Goal: Task Accomplishment & Management: Manage account settings

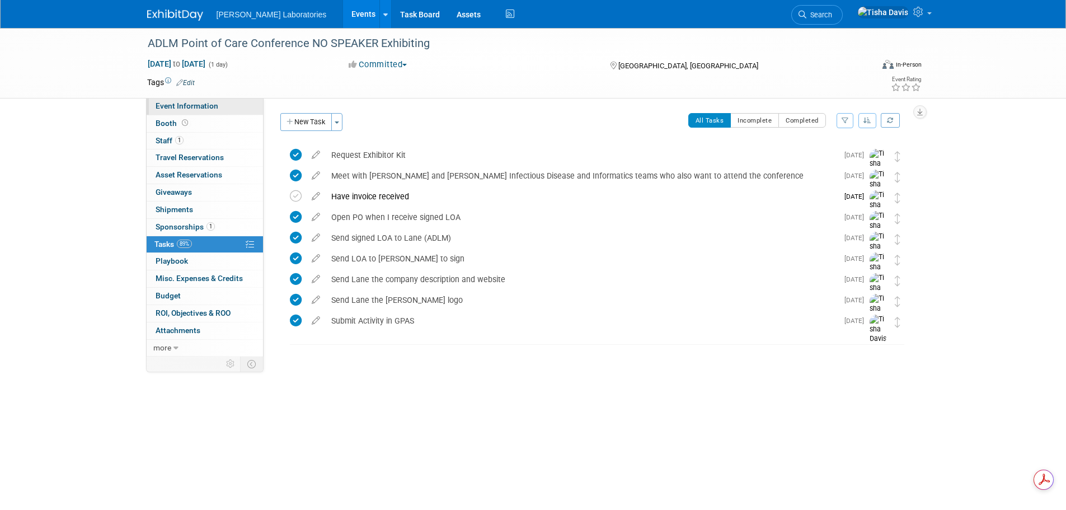
click at [215, 103] on span "Event Information" at bounding box center [187, 105] width 63 height 9
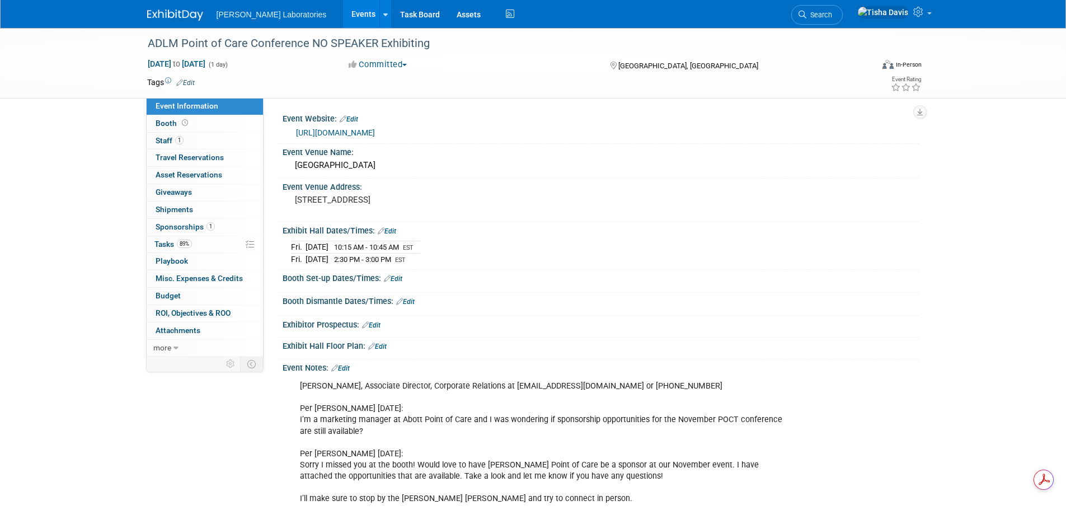
click at [348, 368] on link "Edit" at bounding box center [340, 368] width 18 height 8
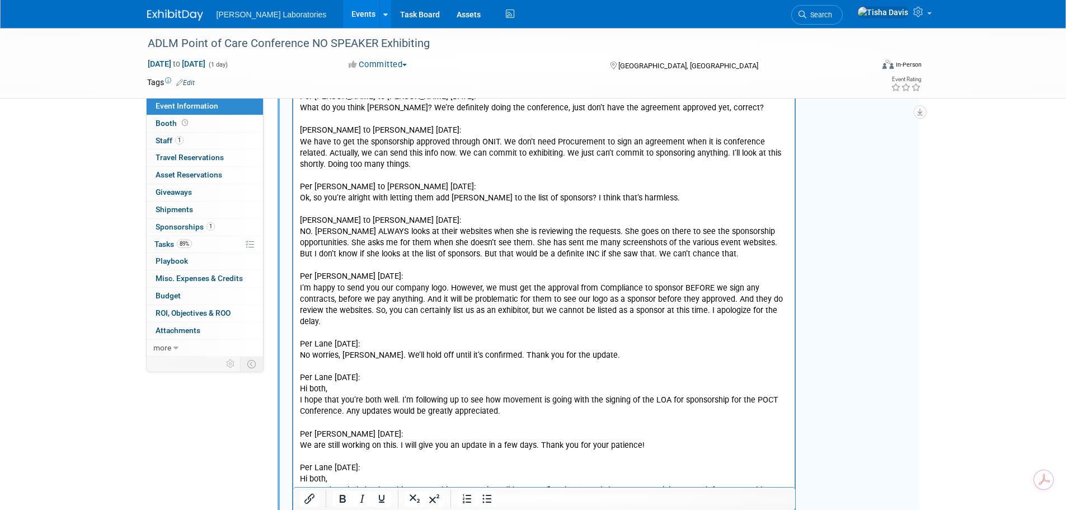
scroll to position [1175, 0]
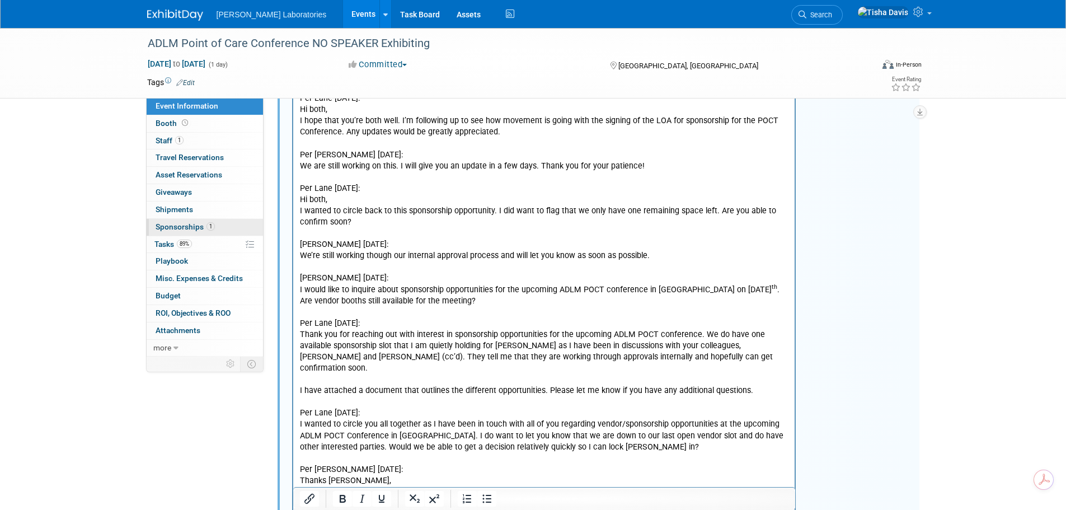
click at [171, 224] on span "Sponsorships 1" at bounding box center [185, 226] width 59 height 9
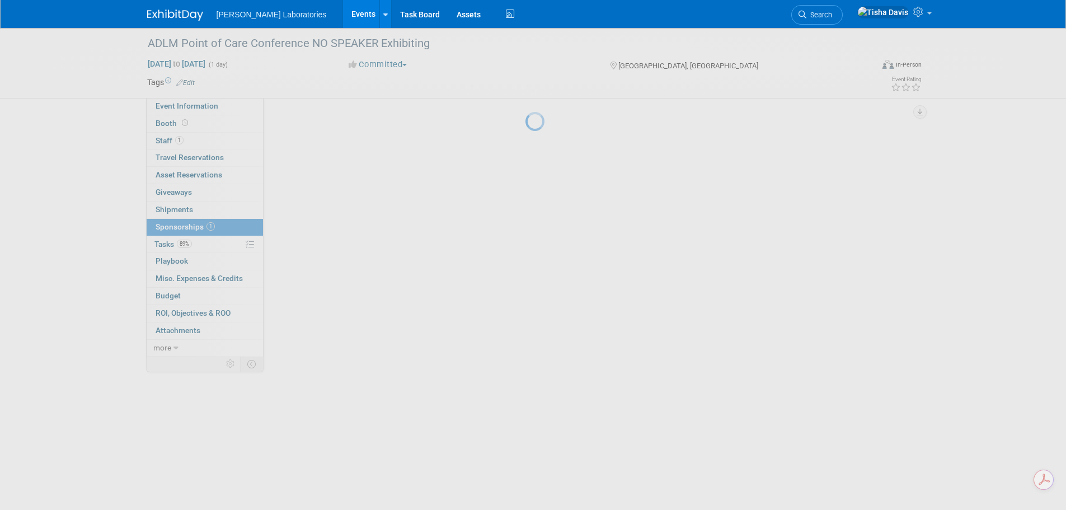
scroll to position [0, 0]
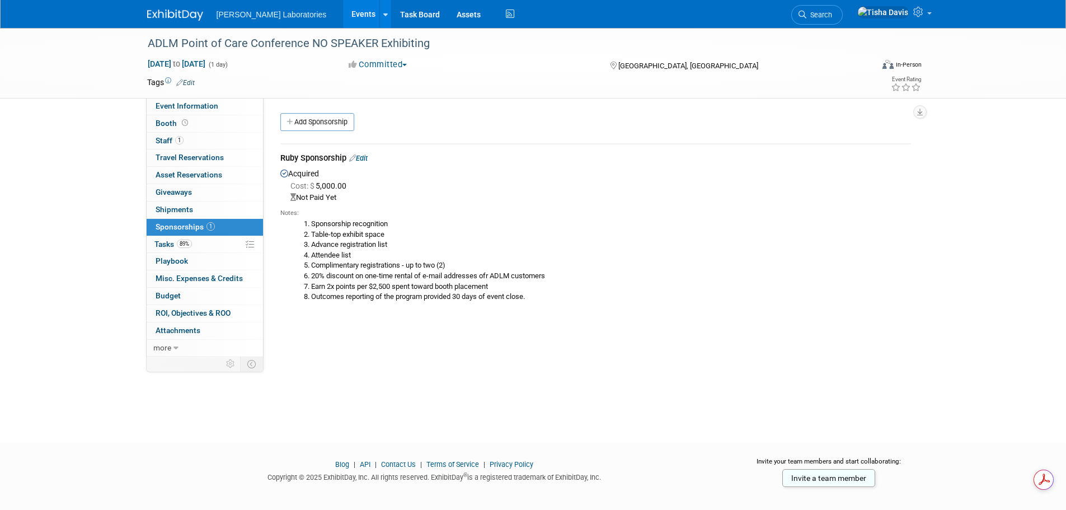
click at [367, 156] on link "Edit" at bounding box center [358, 158] width 18 height 8
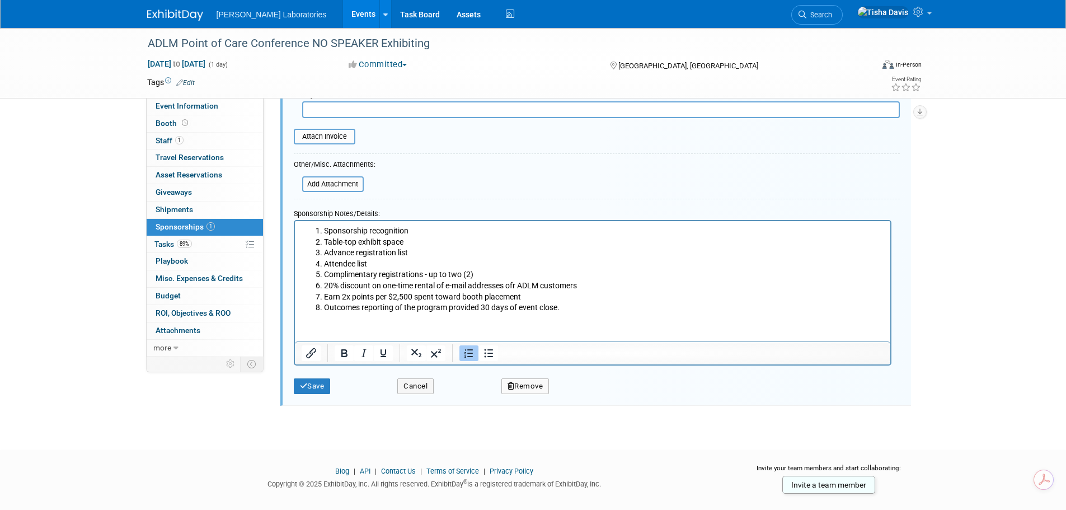
scroll to position [231, 0]
click at [565, 312] on html "Sponsorship recognition Table-top exhibit space Advance registration list Atten…" at bounding box center [591, 266] width 595 height 92
click at [594, 312] on html "Sponsorship recognition Table-top exhibit space Advance registration list Atten…" at bounding box center [591, 266] width 595 height 92
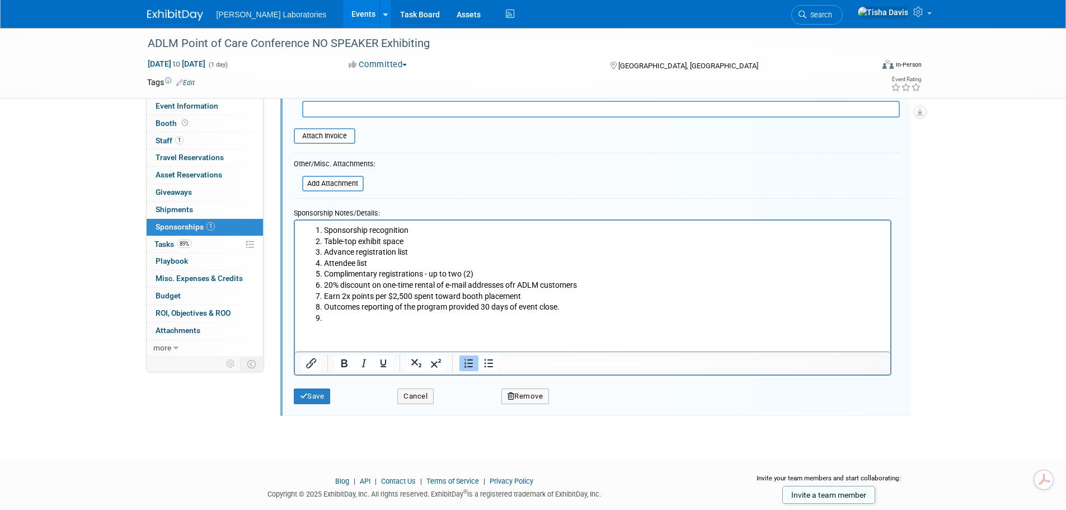
click at [466, 367] on icon "Numbered list" at bounding box center [468, 363] width 8 height 9
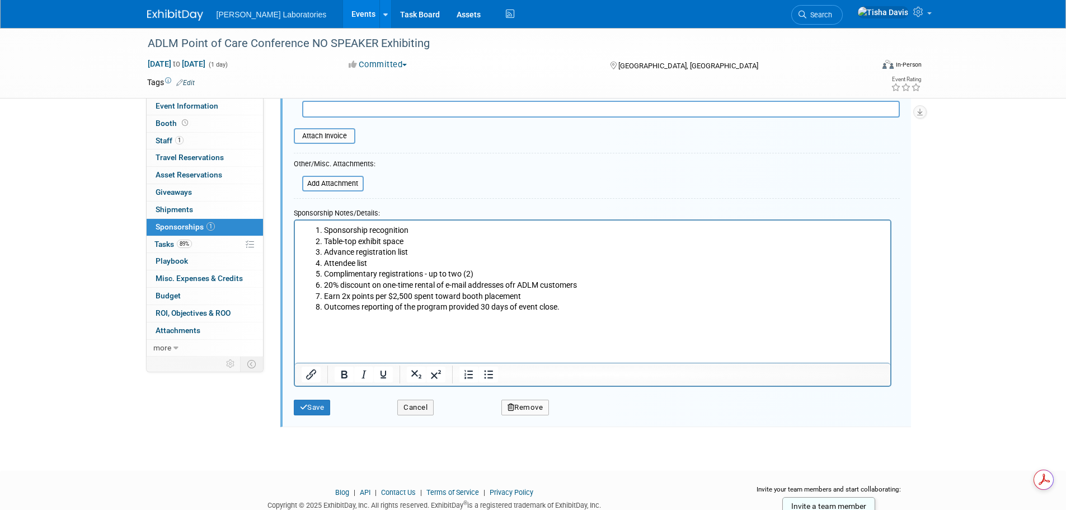
click at [323, 332] on p "Rich Text Area. Press ALT-0 for help." at bounding box center [592, 328] width 583 height 11
paste body "Rich Text Area. Press ALT-0 for help."
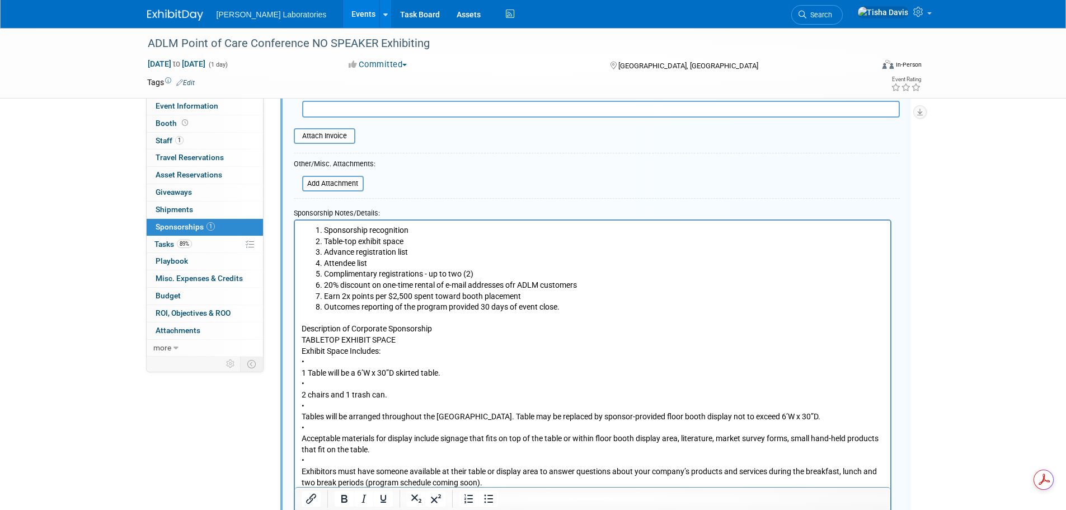
click at [372, 363] on p "Description of Corporate Sponsorship TABLETOP EXHIBIT SPACE Exhibit Space Inclu…" at bounding box center [592, 405] width 583 height 165
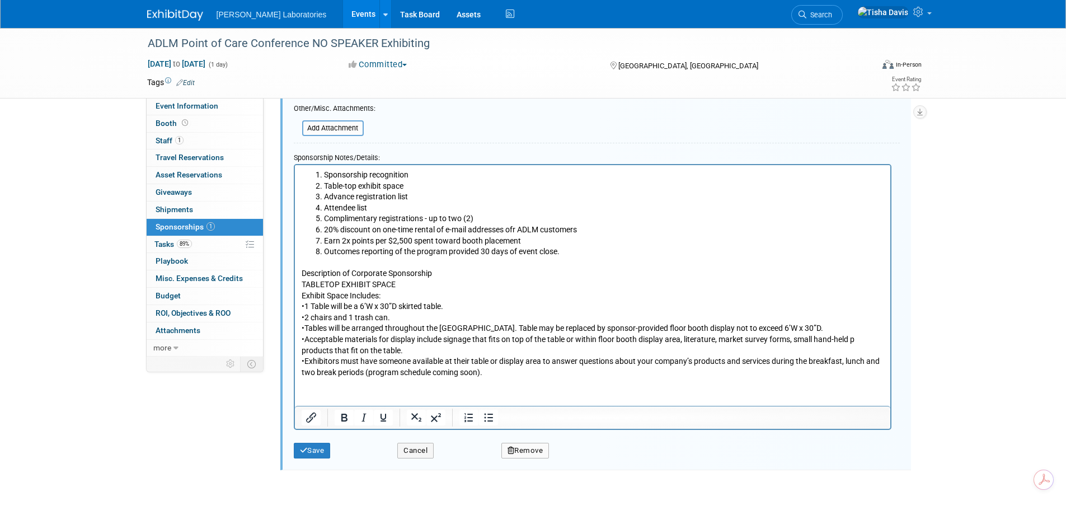
scroll to position [286, 0]
drag, startPoint x: 302, startPoint y: 281, endPoint x: 402, endPoint y: 284, distance: 100.2
click at [402, 284] on p "Description of Corporate Sponsorship TABLETOP EXHIBIT SPACE Exhibit Space Inclu…" at bounding box center [592, 322] width 583 height 110
click at [345, 416] on icon "Bold" at bounding box center [343, 416] width 13 height 13
click at [470, 369] on p "Description of Corporate Sponsorship TABLETOP EXHIBIT SPACE Exhibit Space Inclu…" at bounding box center [592, 322] width 583 height 110
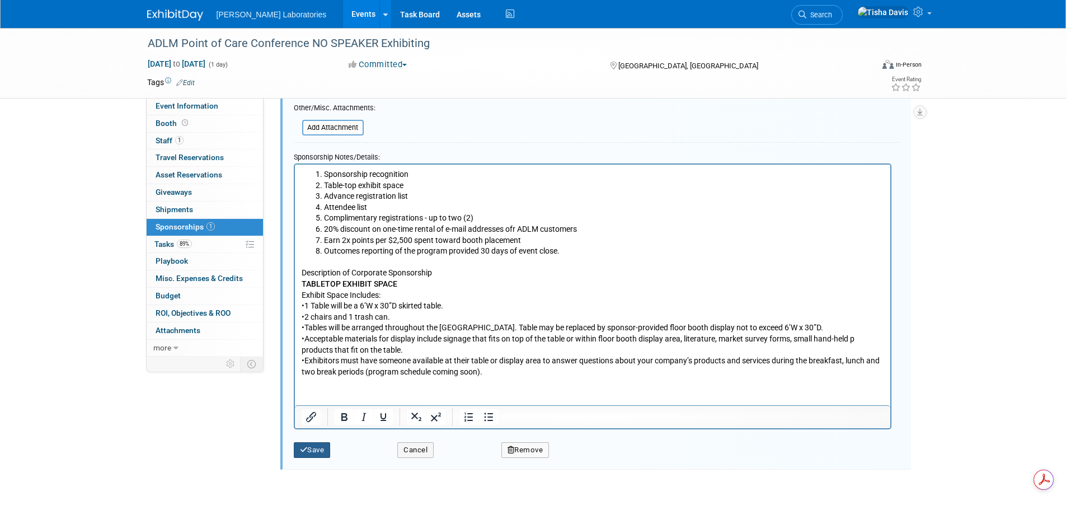
click at [317, 451] on button "Save" at bounding box center [312, 450] width 37 height 16
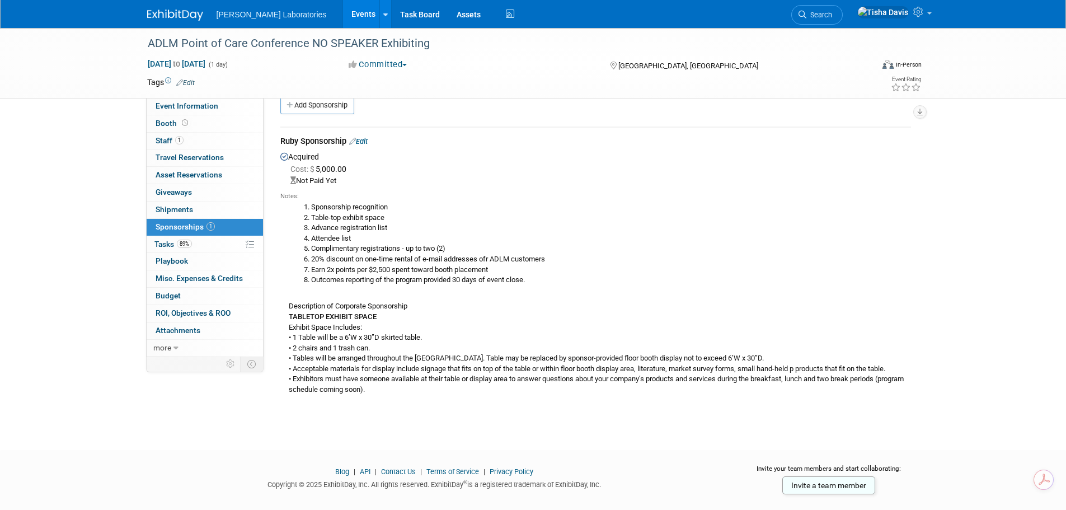
scroll to position [0, 0]
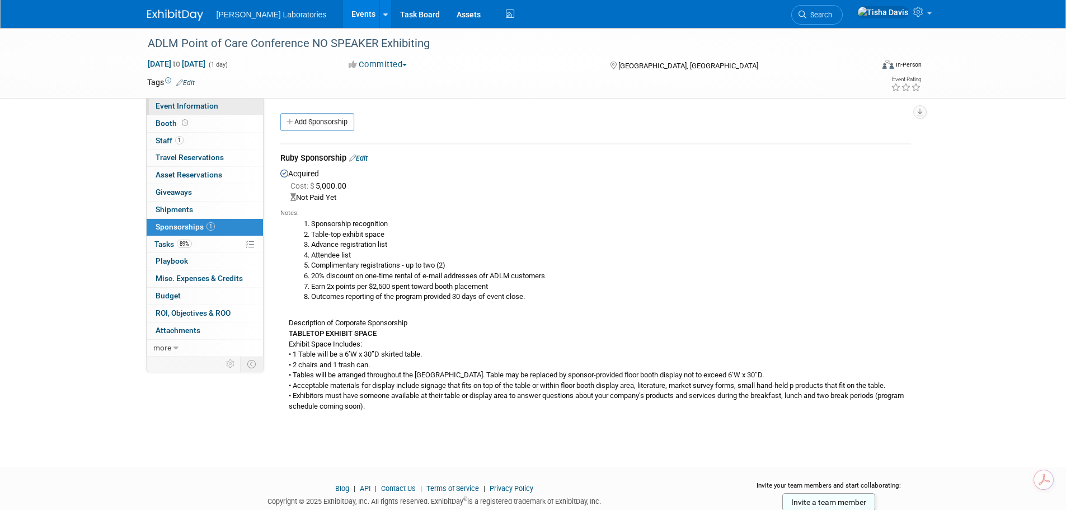
click at [168, 105] on span "Event Information" at bounding box center [187, 105] width 63 height 9
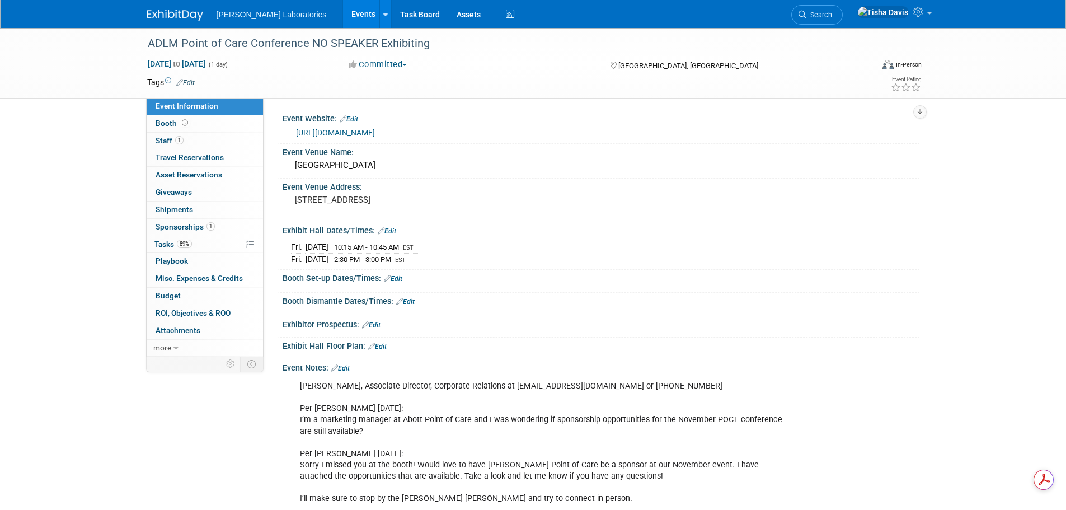
click at [398, 277] on link "Edit" at bounding box center [393, 279] width 18 height 8
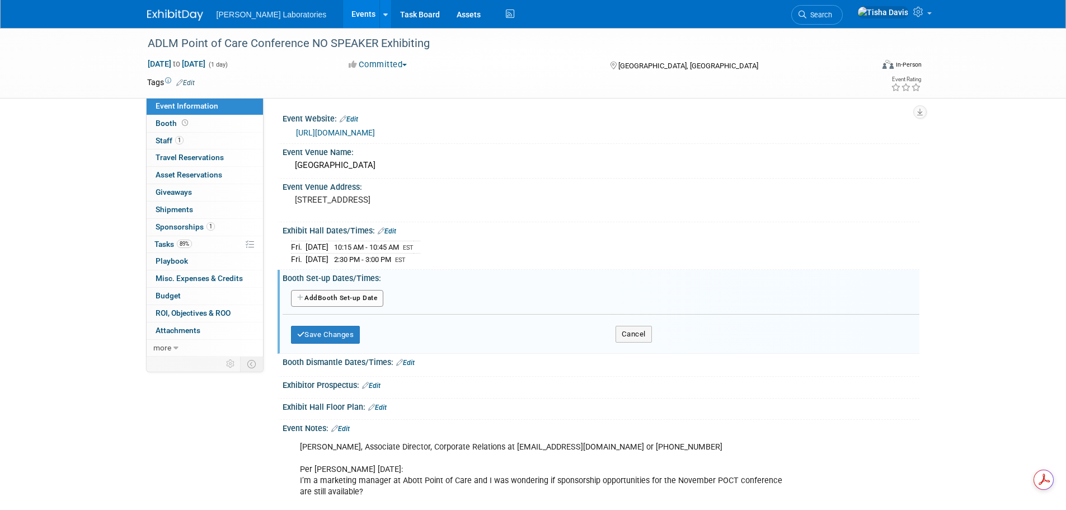
click at [351, 298] on button "Add Another Booth Set-up Date" at bounding box center [337, 298] width 93 height 17
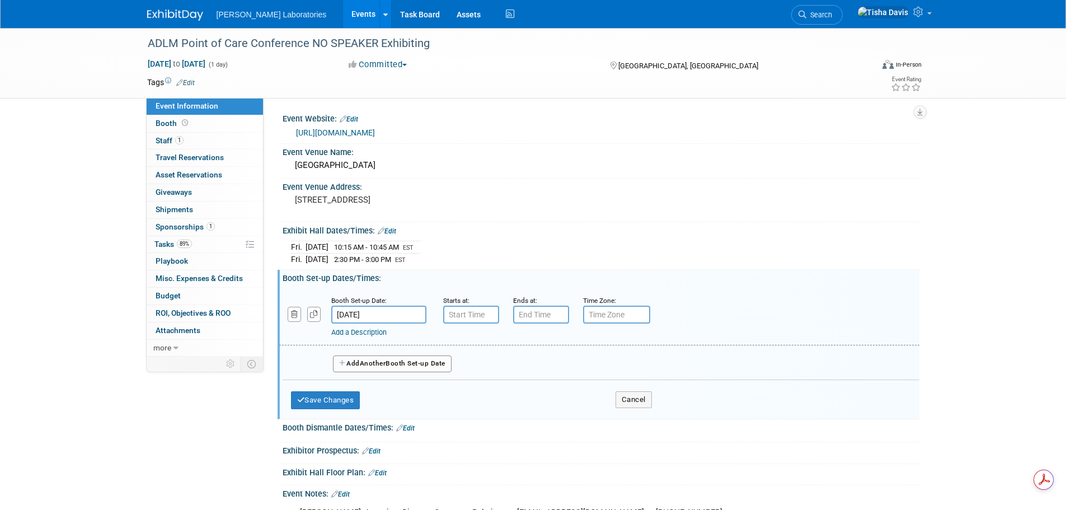
click at [389, 316] on input "[DATE]" at bounding box center [378, 315] width 95 height 18
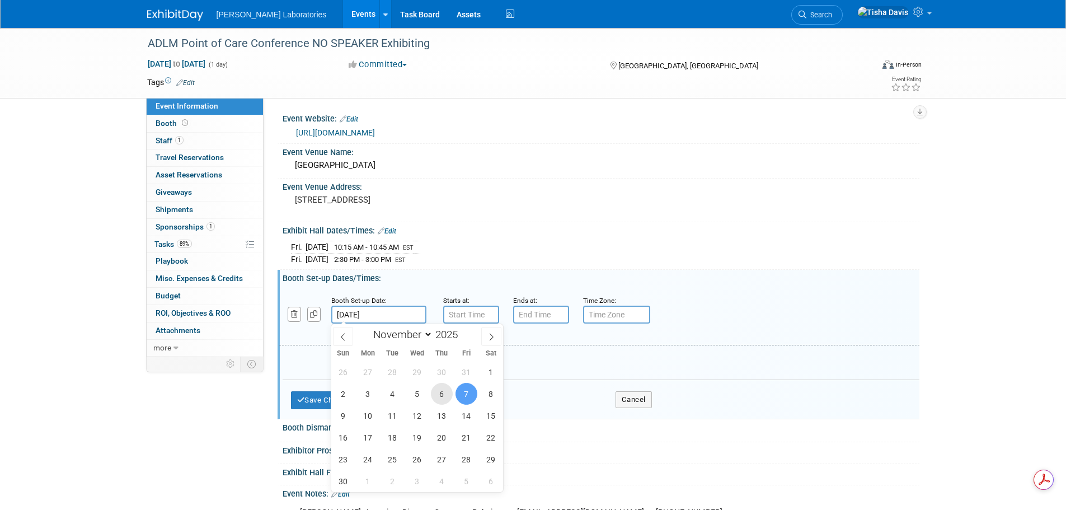
click at [442, 391] on span "6" at bounding box center [442, 394] width 22 height 22
type input "[DATE]"
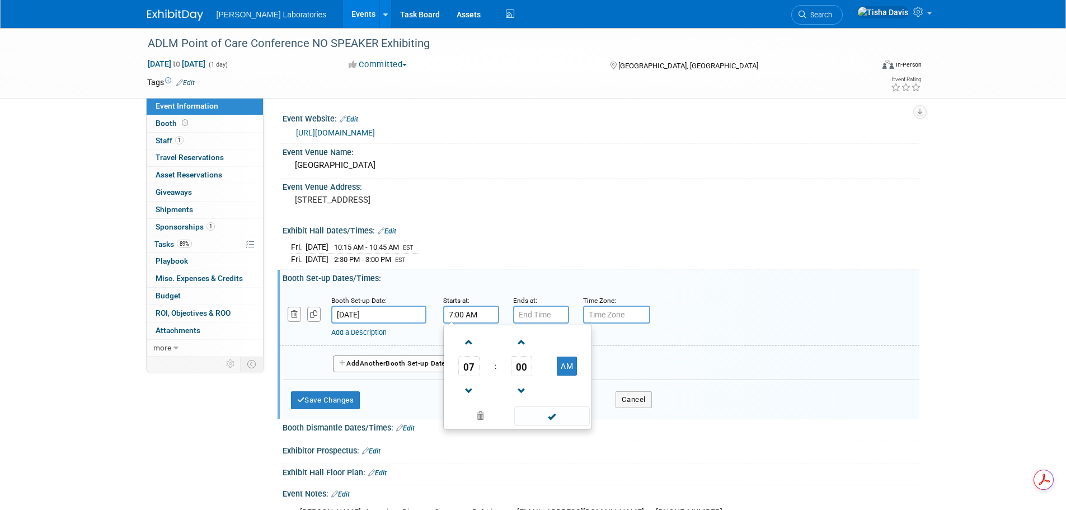
click at [471, 313] on input "7:00 AM" at bounding box center [471, 315] width 56 height 18
click at [469, 342] on span at bounding box center [469, 342] width 20 height 20
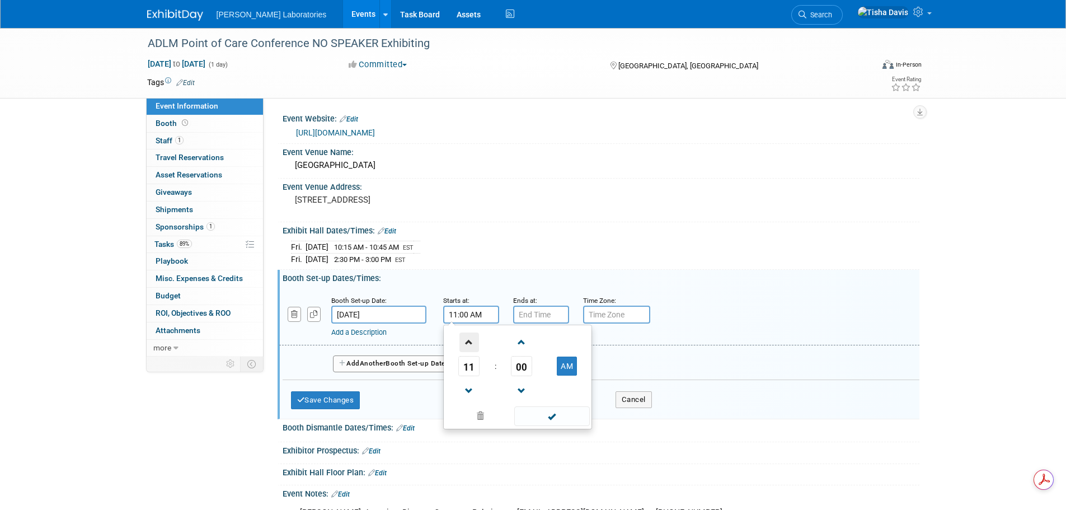
click at [469, 342] on span at bounding box center [469, 342] width 20 height 20
type input "1:00 PM"
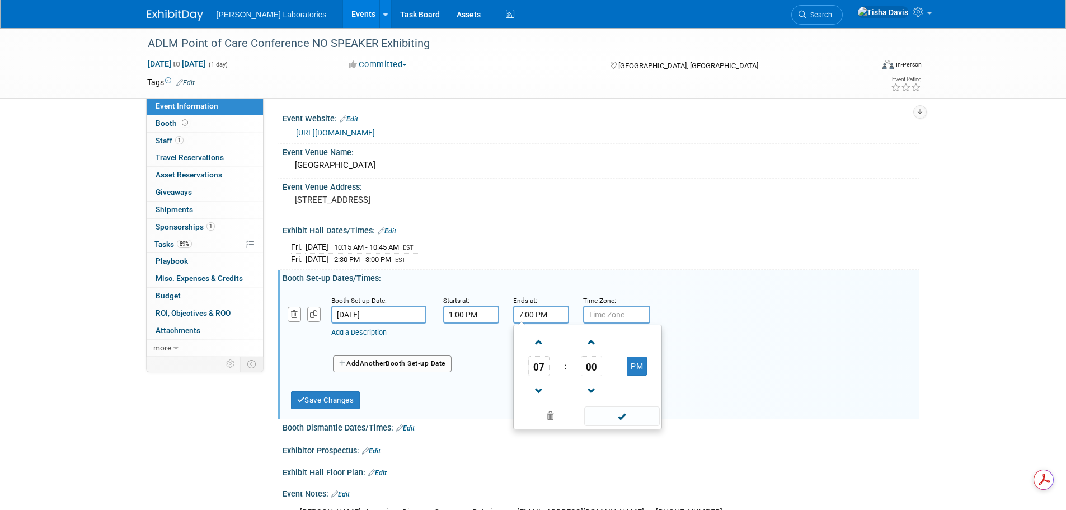
click at [523, 316] on input "7:00 PM" at bounding box center [541, 315] width 56 height 18
click at [537, 384] on span at bounding box center [539, 391] width 20 height 20
click at [590, 365] on span "00" at bounding box center [591, 366] width 21 height 20
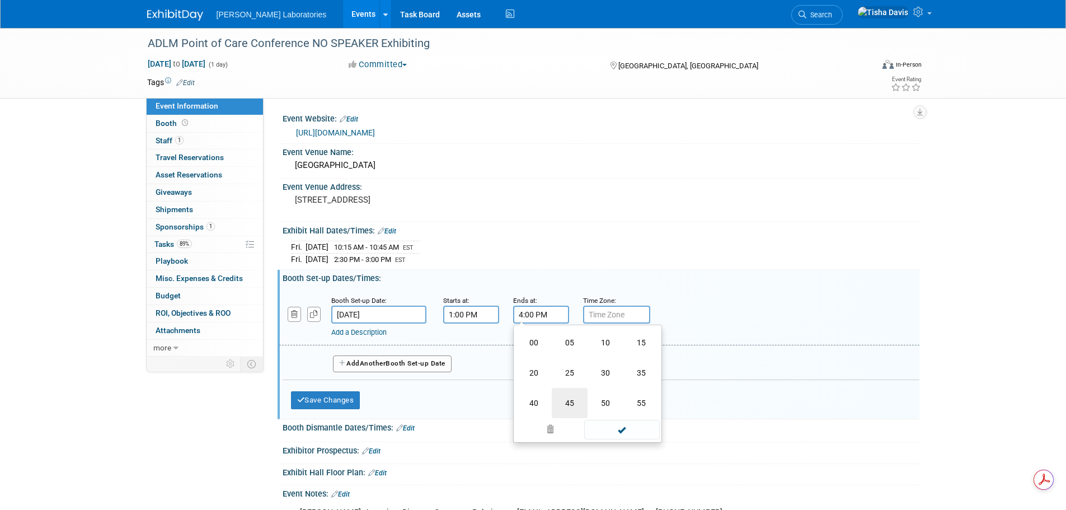
click at [561, 396] on td "45" at bounding box center [570, 403] width 36 height 30
type input "4:45 PM"
click at [627, 412] on span at bounding box center [622, 416] width 76 height 20
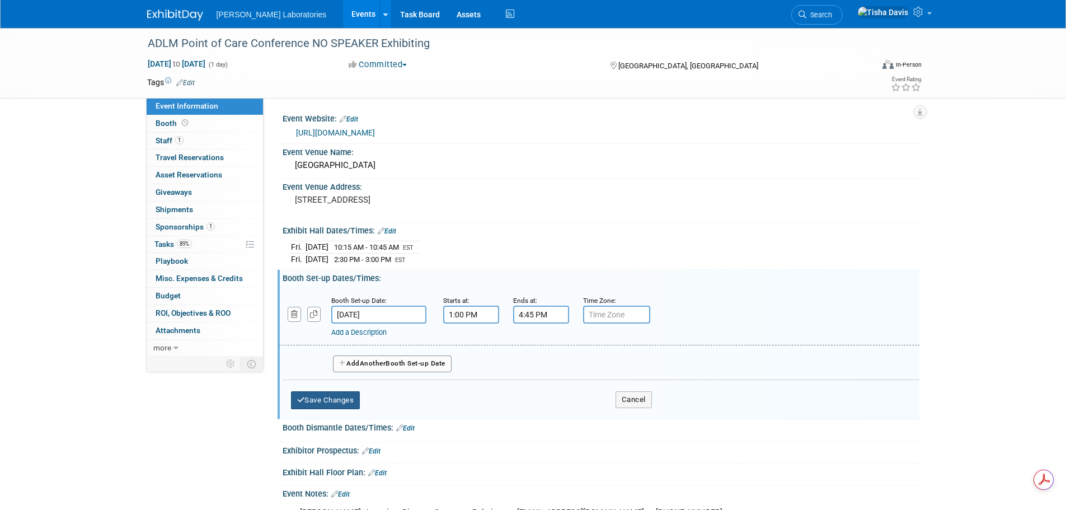
click at [310, 401] on button "Save Changes" at bounding box center [325, 400] width 69 height 18
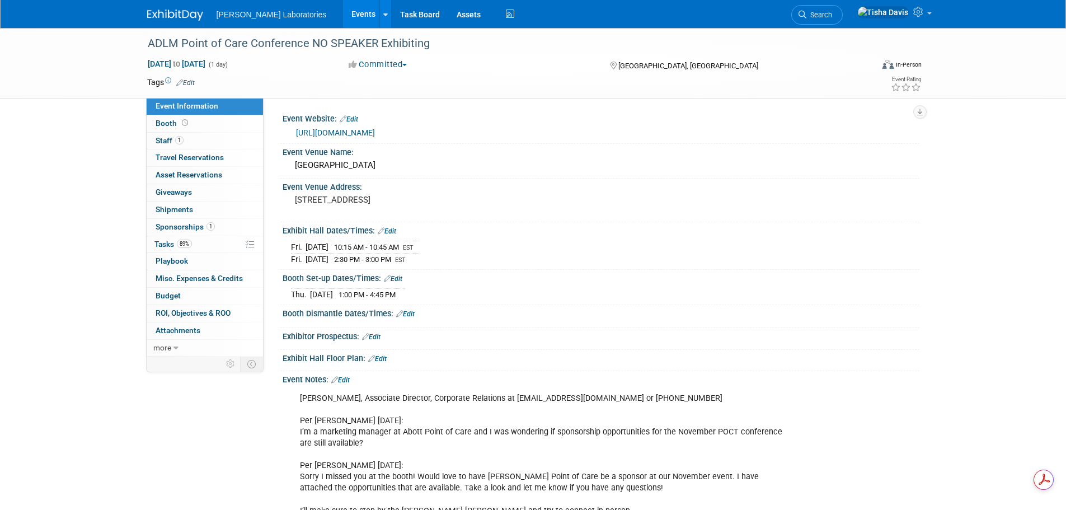
click at [410, 311] on link "Edit" at bounding box center [405, 314] width 18 height 8
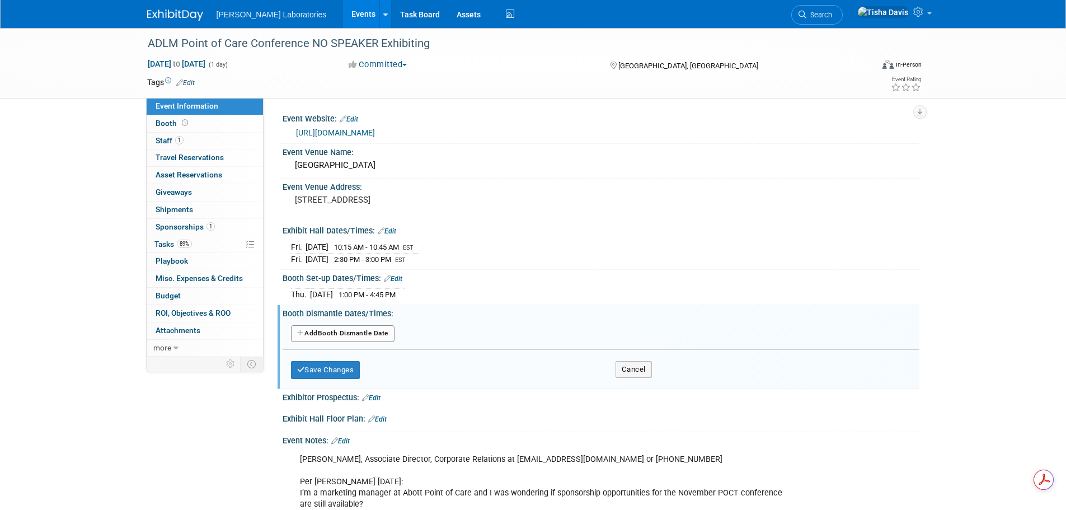
click at [364, 334] on button "Add Another Booth Dismantle Date" at bounding box center [343, 333] width 104 height 17
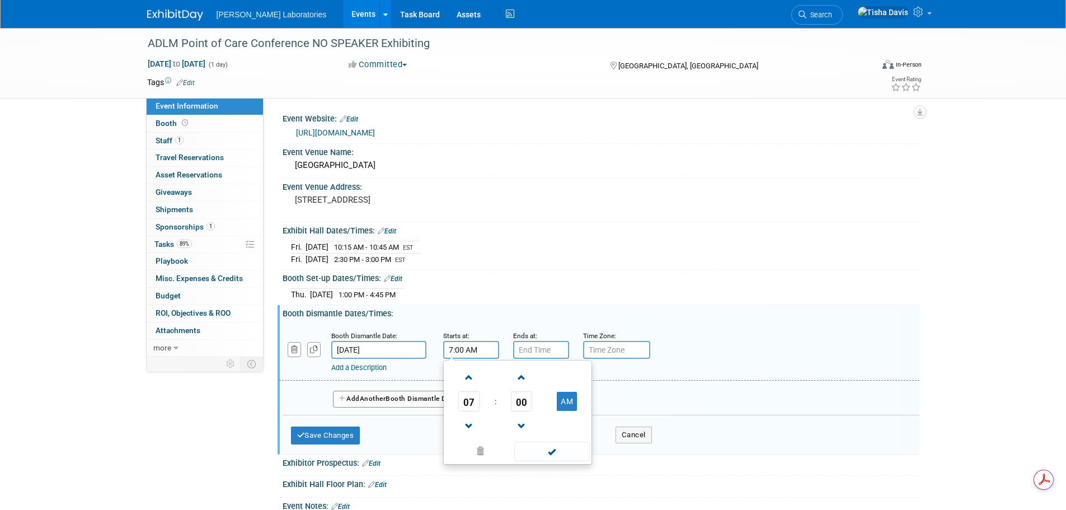
click at [477, 346] on input "7:00 AM" at bounding box center [471, 350] width 56 height 18
click at [466, 420] on span at bounding box center [469, 426] width 20 height 20
click at [520, 400] on span "00" at bounding box center [521, 401] width 21 height 20
click at [530, 402] on td "30" at bounding box center [536, 408] width 36 height 30
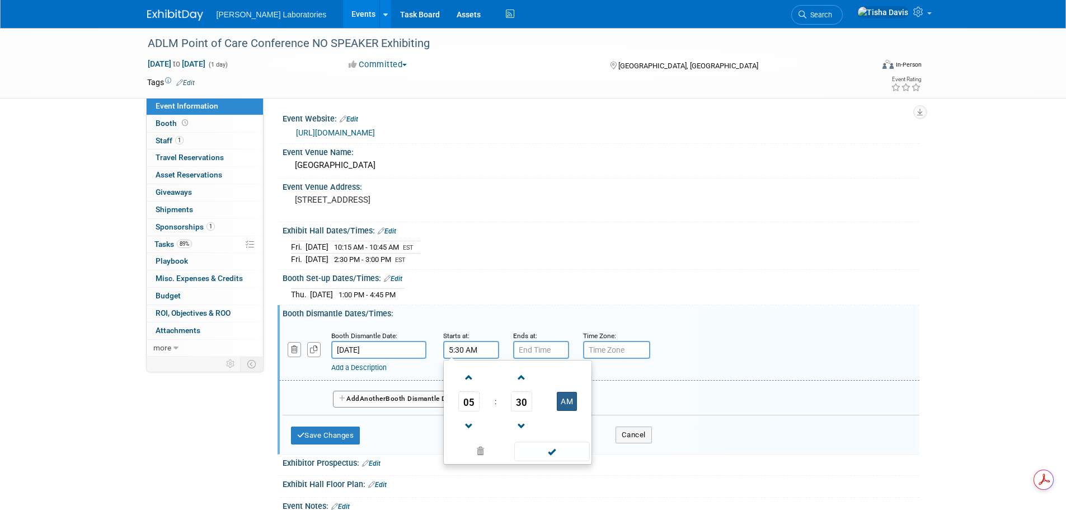
click at [565, 398] on button "AM" at bounding box center [567, 401] width 20 height 19
type input "5:30 PM"
click at [542, 450] on span at bounding box center [552, 451] width 76 height 20
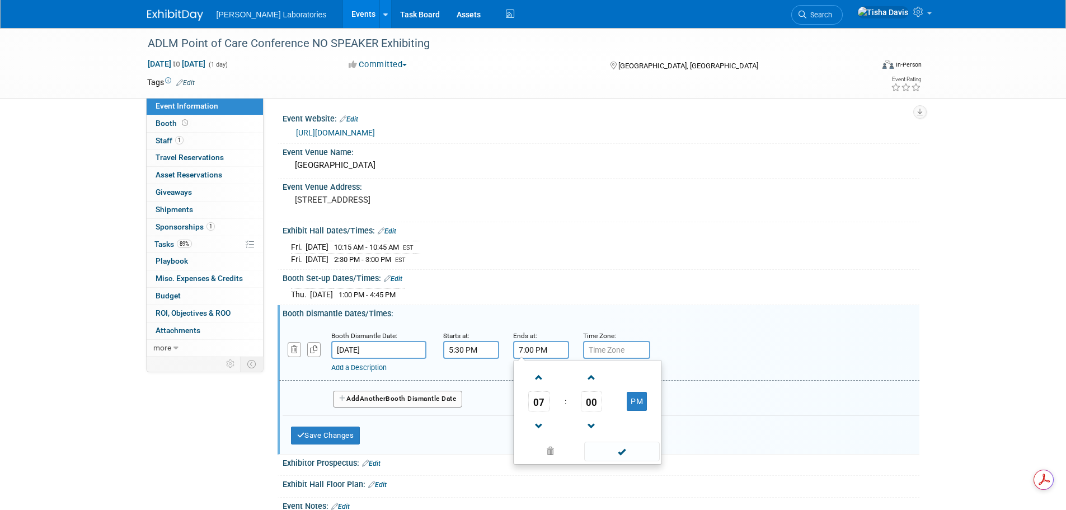
click at [532, 346] on input "7:00 PM" at bounding box center [541, 350] width 56 height 18
click at [539, 418] on span at bounding box center [539, 426] width 20 height 20
click at [591, 399] on span "00" at bounding box center [591, 401] width 21 height 20
click at [570, 432] on td "45" at bounding box center [570, 438] width 36 height 30
type input "6:45 PM"
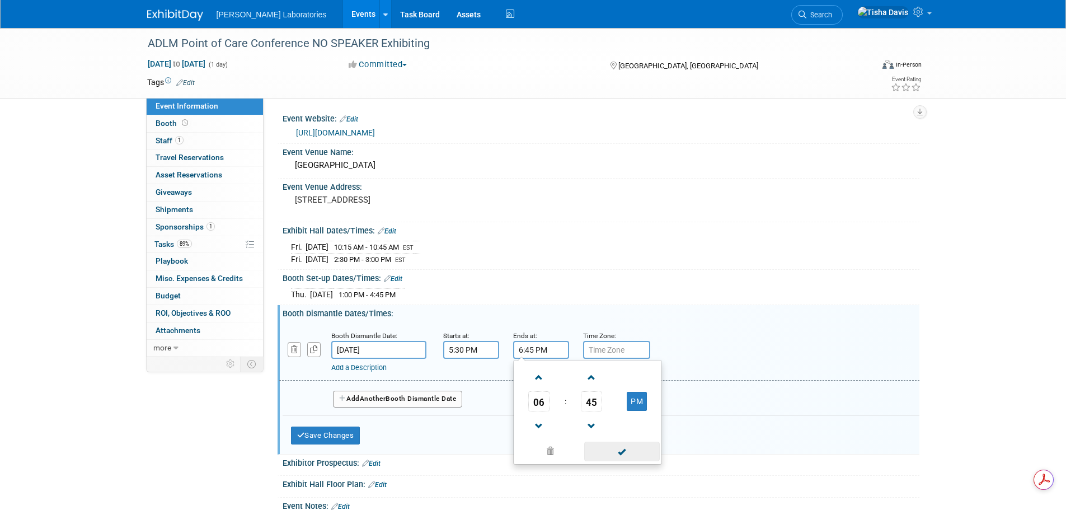
click at [621, 450] on span at bounding box center [622, 451] width 76 height 20
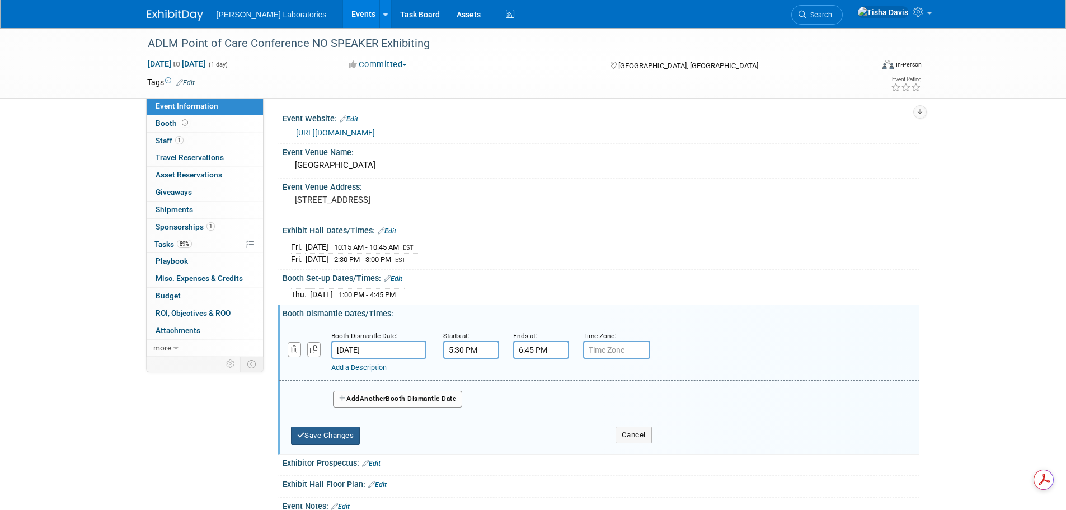
click at [327, 430] on button "Save Changes" at bounding box center [325, 435] width 69 height 18
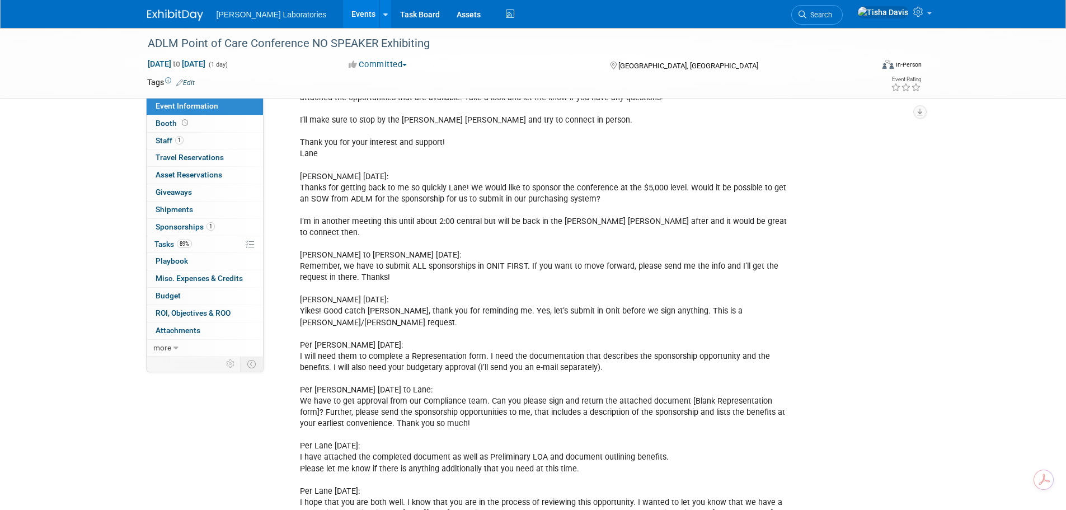
scroll to position [671, 0]
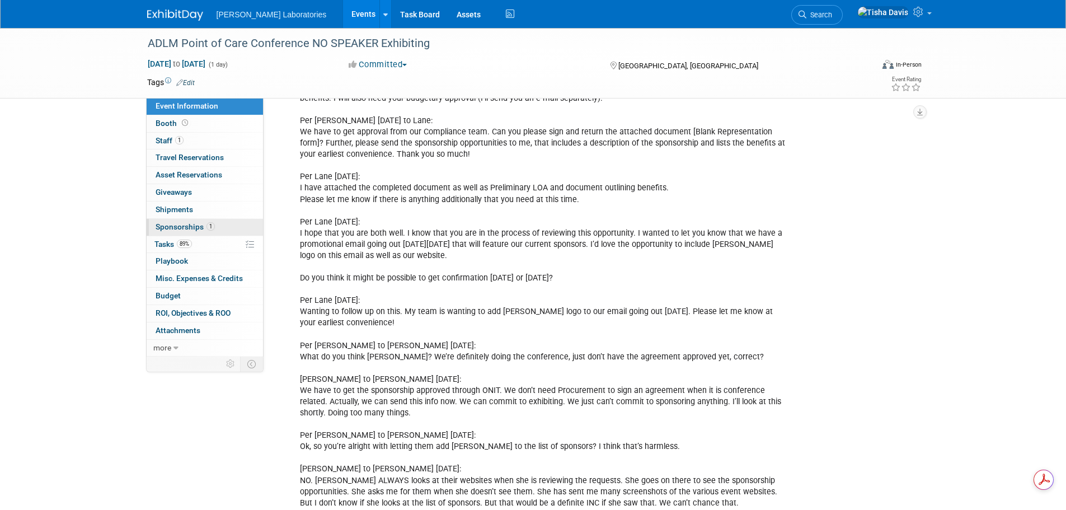
click at [168, 224] on span "Sponsorships 1" at bounding box center [185, 226] width 59 height 9
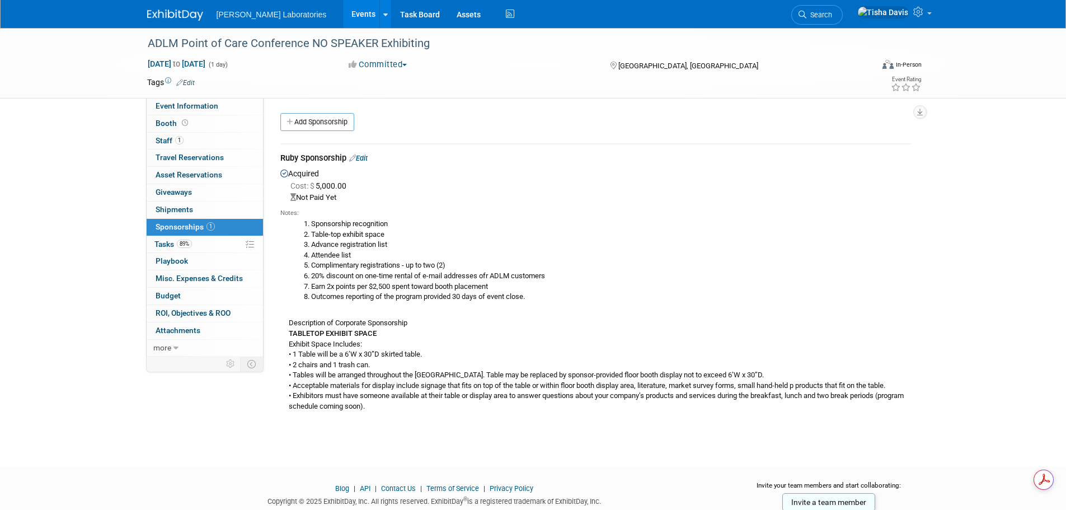
click at [367, 158] on link "Edit" at bounding box center [358, 158] width 18 height 8
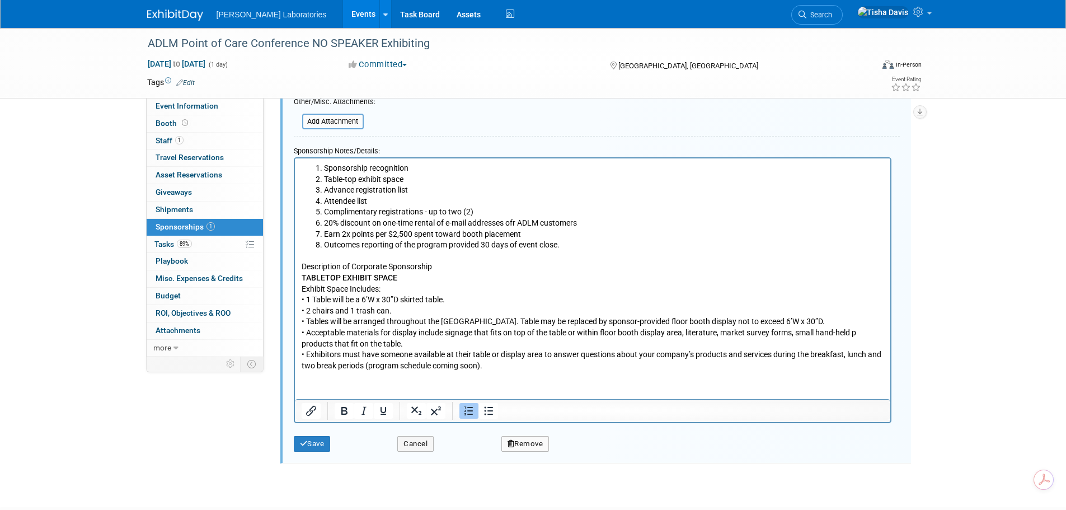
scroll to position [369, 0]
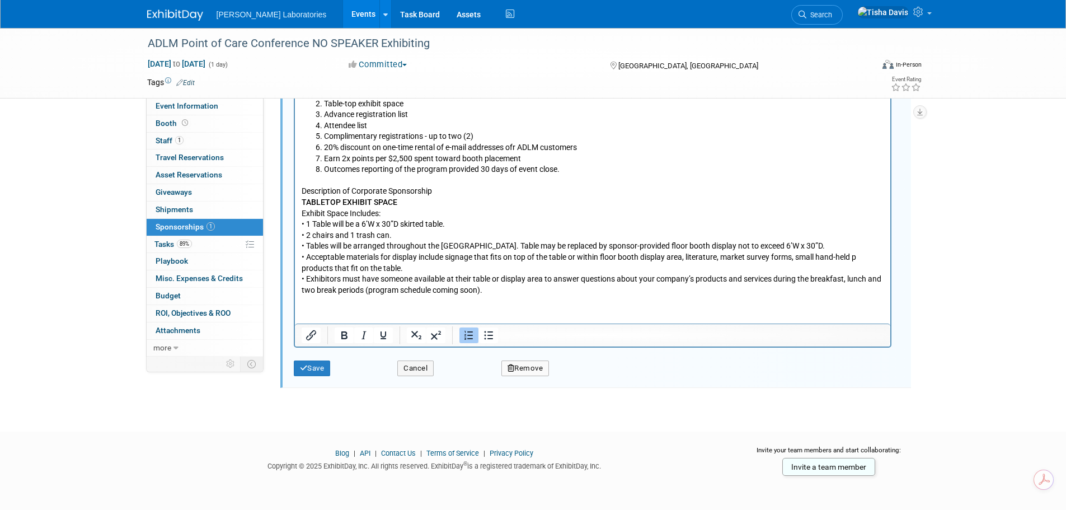
click at [476, 295] on html "Sponsorship recognition Table-top exhibit space Advance registration list Atten…" at bounding box center [591, 188] width 595 height 213
click at [516, 292] on p "Description of Corporate Sponsorship TABLETOP EXHIBIT SPACE Exhibit Space Inclu…" at bounding box center [592, 235] width 583 height 121
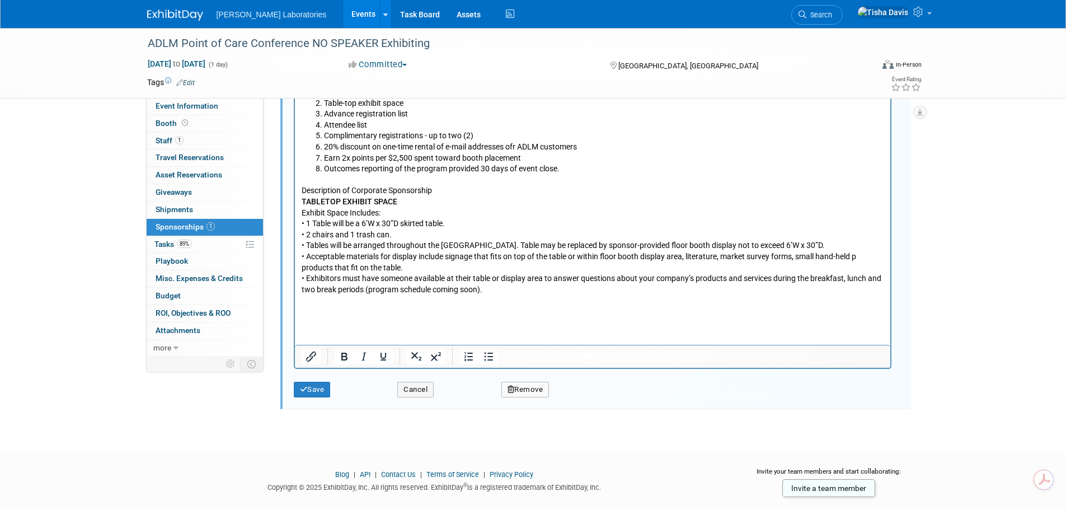
paste body "Rich Text Area. Press ALT-0 for help."
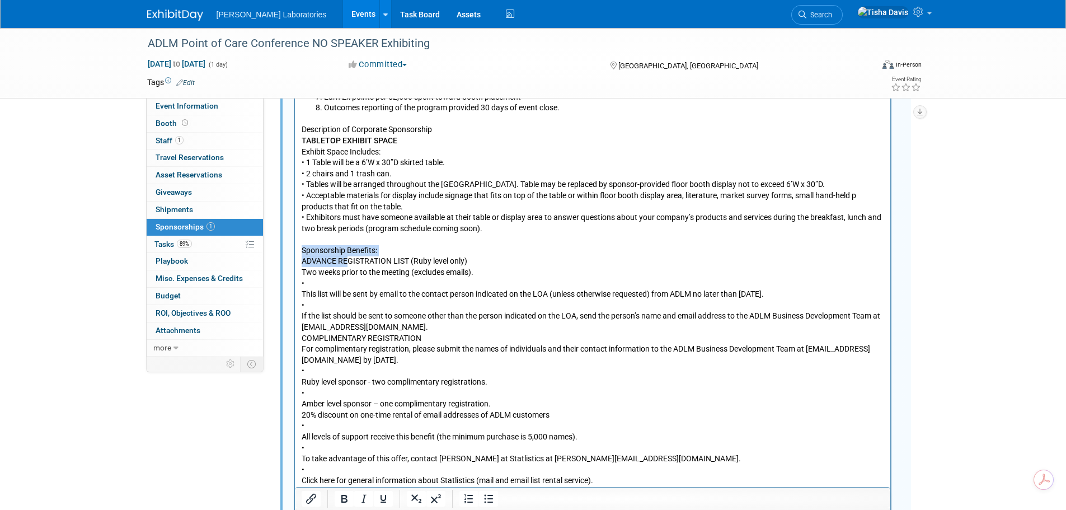
drag, startPoint x: 300, startPoint y: 255, endPoint x: 347, endPoint y: 261, distance: 48.0
click at [347, 261] on body "Sponsorship recognition Table-top exhibit space Advance registration list Atten…" at bounding box center [592, 255] width 584 height 461
click at [347, 261] on p "Sponsorship Benefits: ADVANCE REGISTRATION LIST (Ruby level only) Two weeks pri…" at bounding box center [592, 365] width 583 height 241
drag, startPoint x: 302, startPoint y: 260, endPoint x: 473, endPoint y: 257, distance: 170.7
click at [473, 257] on p "Sponsorship Benefits: ADVANCE REGISTRATION LIST (Ruby level only) Two weeks pri…" at bounding box center [592, 365] width 583 height 241
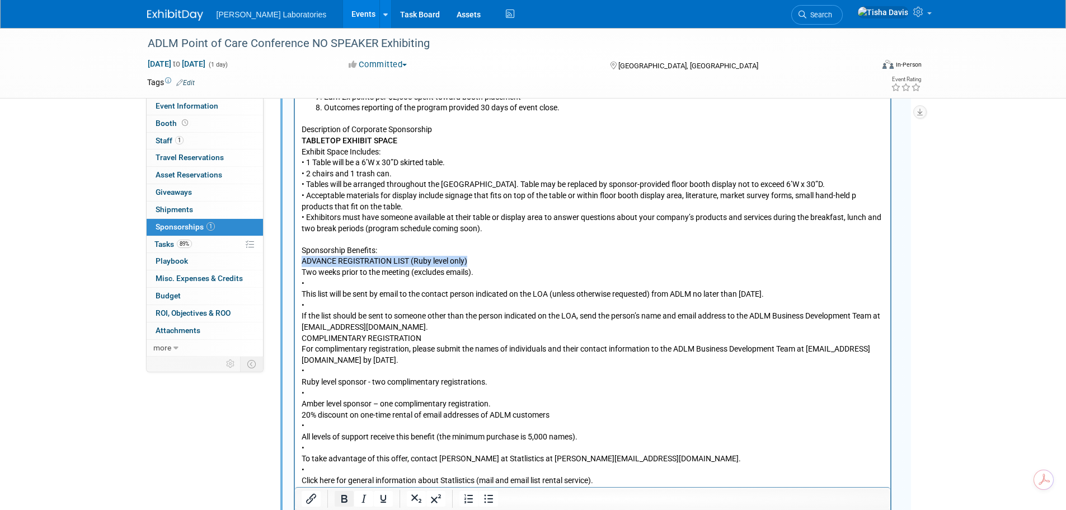
click at [344, 500] on icon "Bold" at bounding box center [343, 498] width 13 height 13
click at [415, 325] on p "Sponsorship Benefits: ADVANCE REGISTRATION LIST (Ruby level only) Two weeks pri…" at bounding box center [592, 365] width 583 height 241
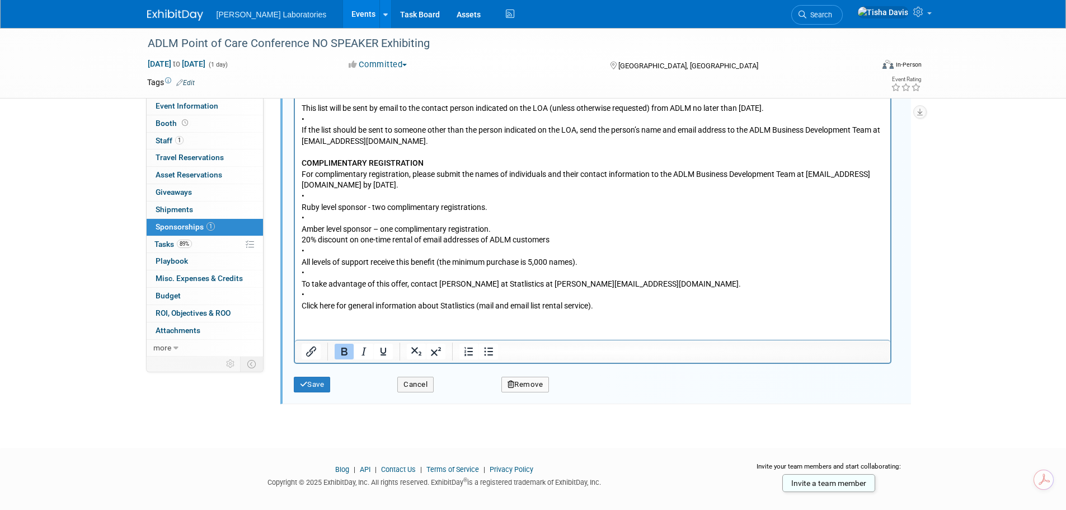
scroll to position [632, 0]
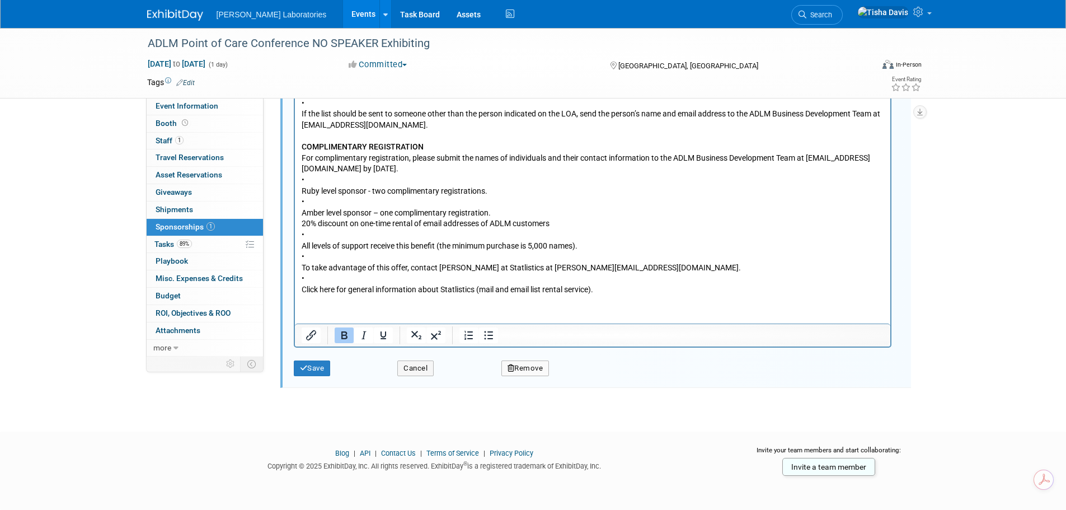
click at [354, 292] on p "COMPLIMENTARY REGISTRATION For complimentary registration, please submit the na…" at bounding box center [592, 213] width 583 height 165
click at [527, 210] on p "COMPLIMENTARY REGISTRATION For complimentary registration, please submit the na…" at bounding box center [592, 213] width 583 height 165
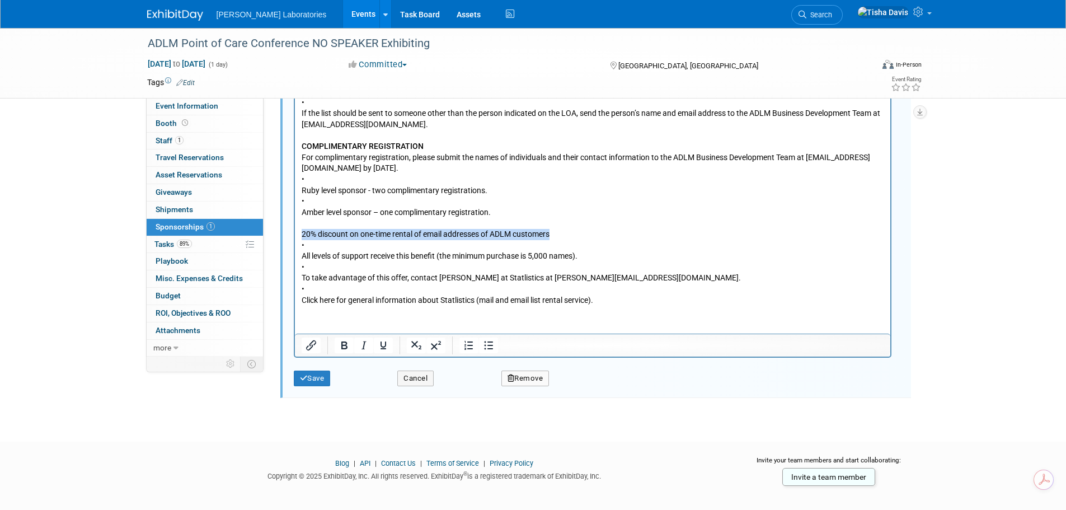
drag, startPoint x: 299, startPoint y: 230, endPoint x: 561, endPoint y: 239, distance: 261.5
click at [561, 239] on html "Sponsorship recognition Table-top exhibit space Advance registration list Atten…" at bounding box center [591, 62] width 595 height 487
click at [346, 349] on icon "Bold" at bounding box center [344, 345] width 6 height 8
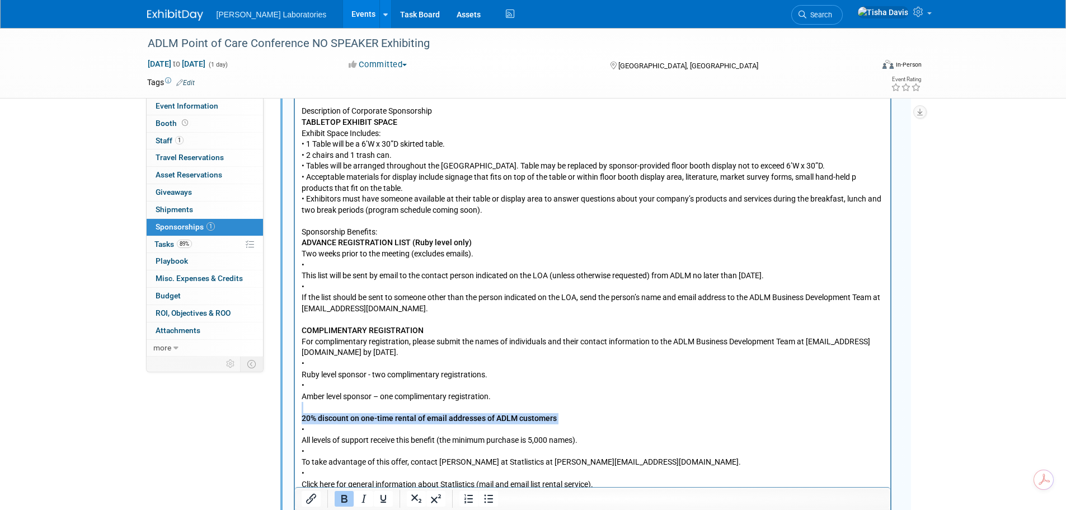
scroll to position [408, 0]
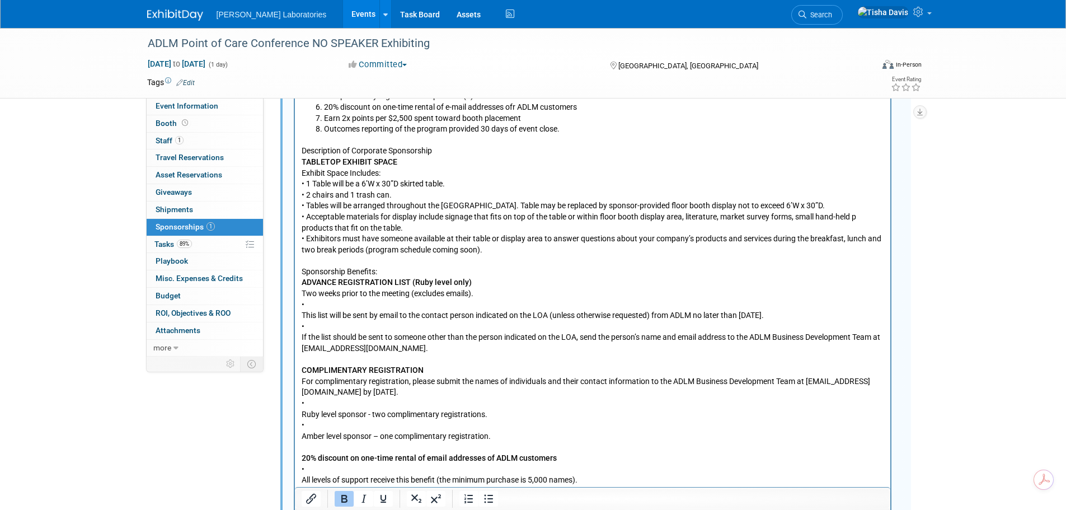
click at [326, 304] on p "Sponsorship Benefits: ADVANCE REGISTRATION LIST (Ruby level only) Two weeks pri…" at bounding box center [592, 310] width 583 height 88
click at [336, 298] on p "Sponsorship Benefits: ADVANCE REGISTRATION LIST (Ruby level only) Two weeks pri…" at bounding box center [592, 310] width 583 height 88
click at [330, 308] on p "Sponsorship Benefits: ADVANCE REGISTRATION LIST (Ruby level only) Two weeks pri…" at bounding box center [592, 310] width 583 height 88
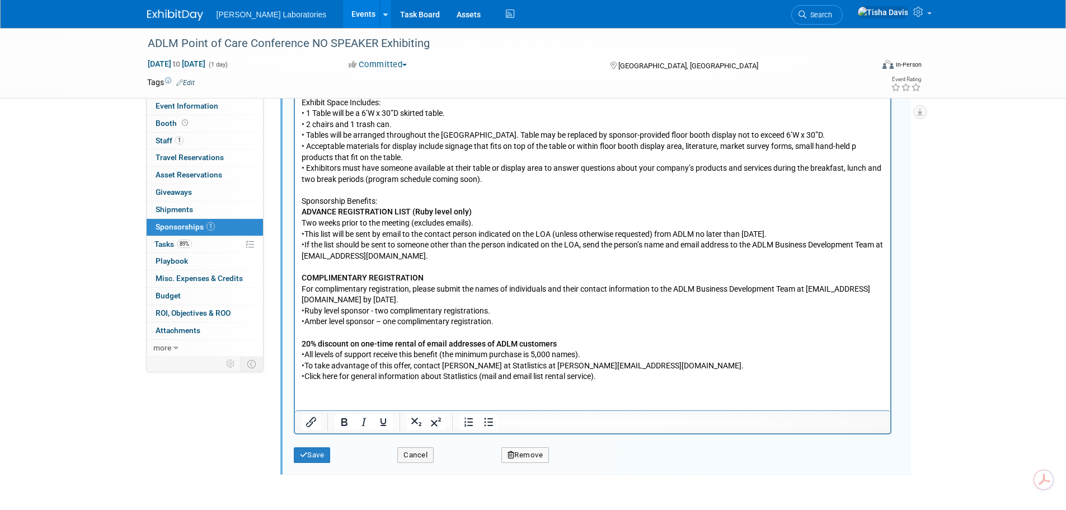
scroll to position [566, 0]
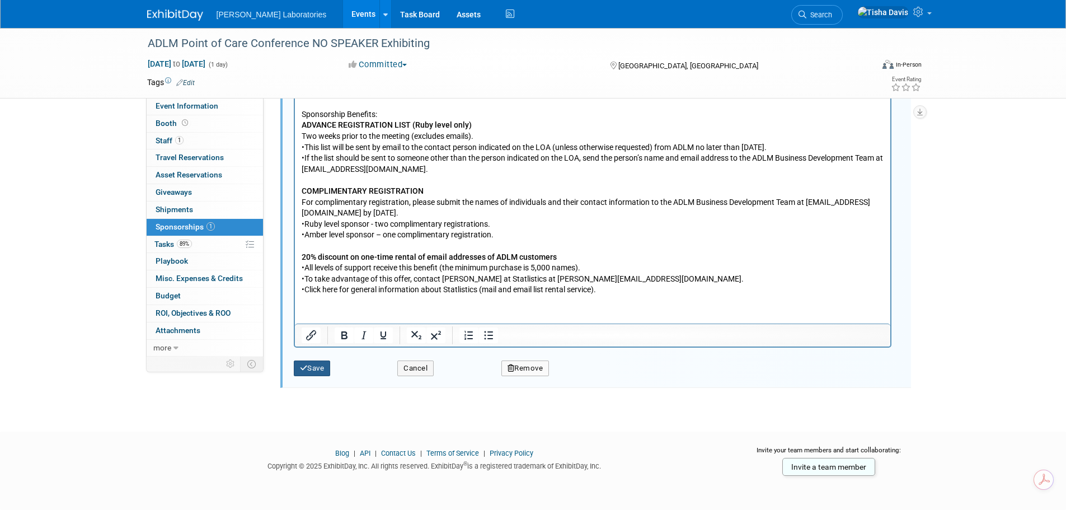
click at [314, 369] on button "Save" at bounding box center [312, 368] width 37 height 16
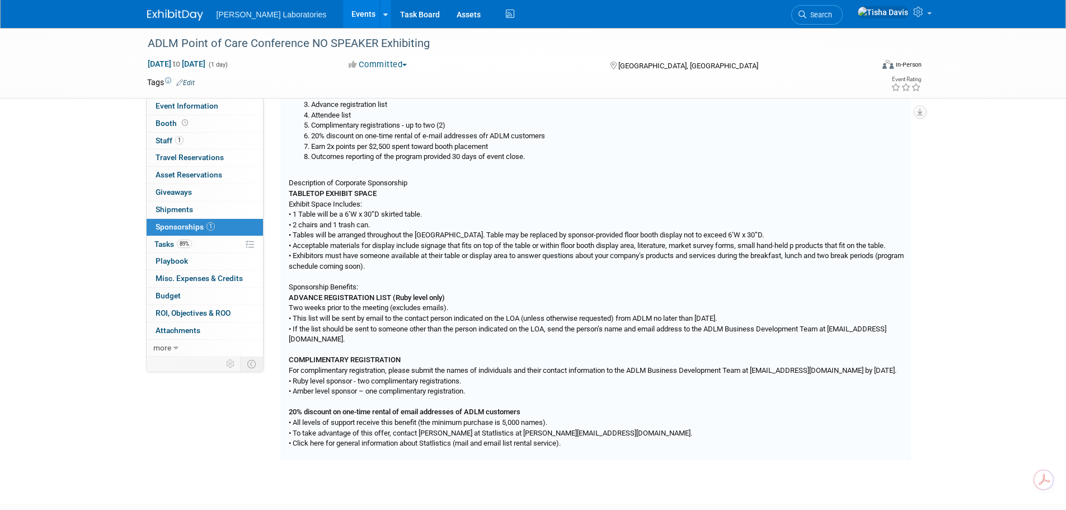
scroll to position [17, 0]
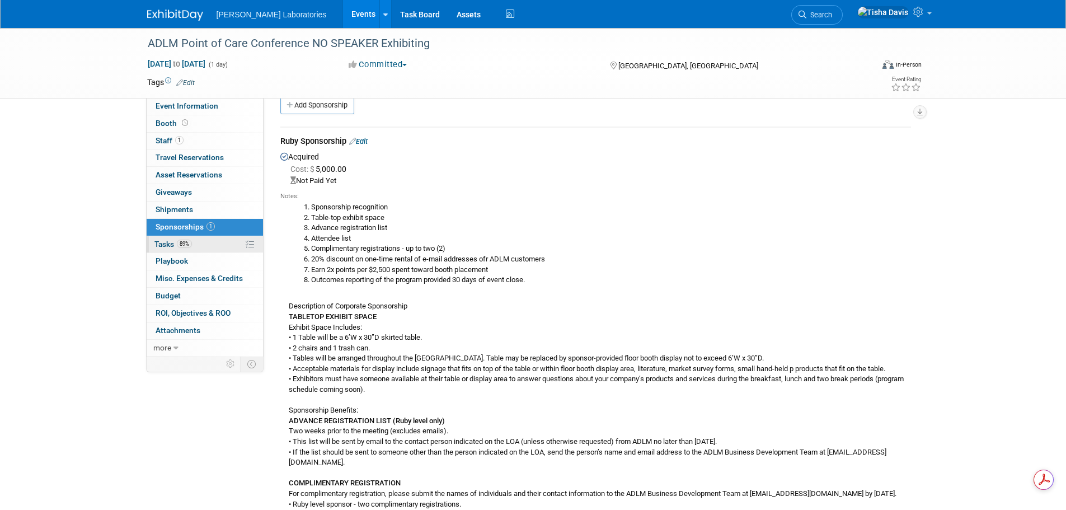
click at [165, 243] on span "Tasks 89%" at bounding box center [172, 243] width 37 height 9
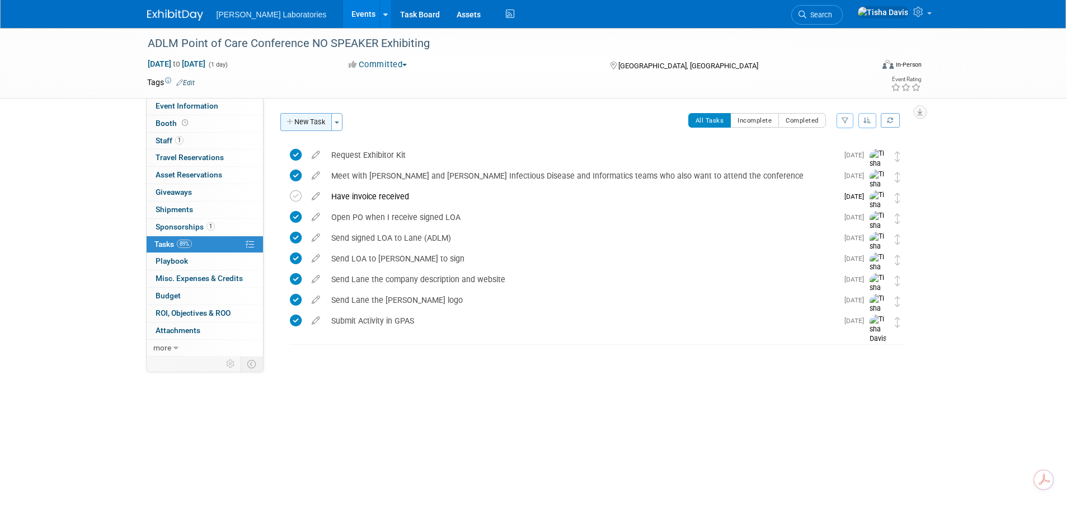
click at [303, 122] on button "New Task" at bounding box center [305, 122] width 51 height 18
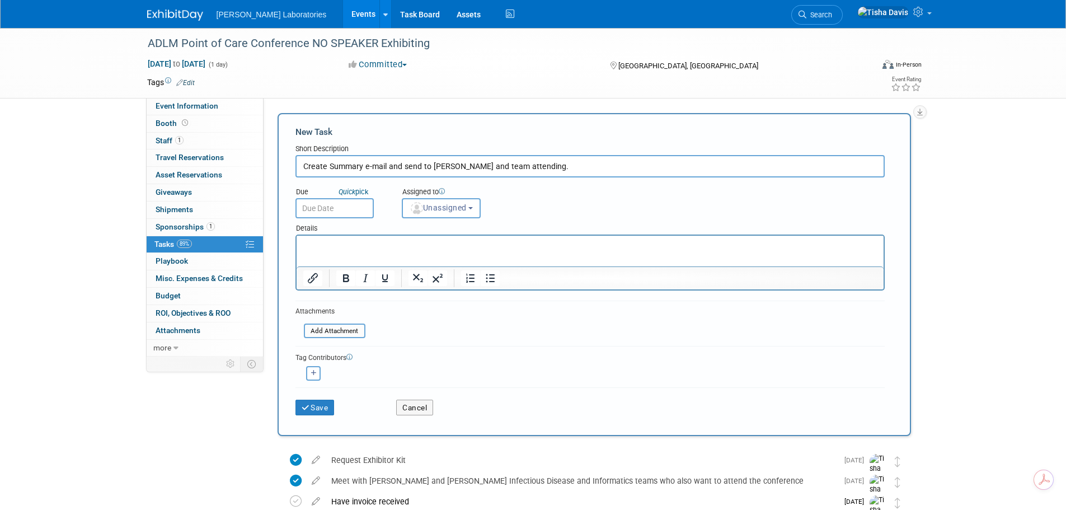
type input "Create Summary e-mail and send to [PERSON_NAME] and team attending."
click at [347, 215] on input "text" at bounding box center [334, 208] width 78 height 20
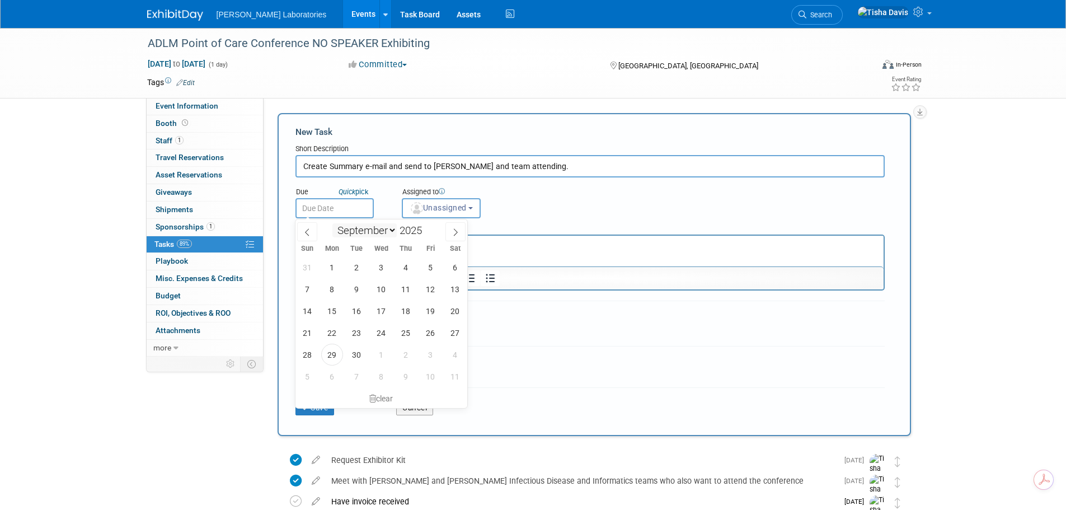
click at [393, 232] on select "January February March April May June July August September October November De…" at bounding box center [364, 230] width 64 height 14
click at [332, 223] on select "January February March April May June July August September October November De…" at bounding box center [364, 230] width 64 height 14
click at [389, 229] on select "January February March April May June July August September October November De…" at bounding box center [364, 230] width 64 height 14
select select "9"
click at [332, 223] on select "January February March April May June July August September October November De…" at bounding box center [364, 230] width 64 height 14
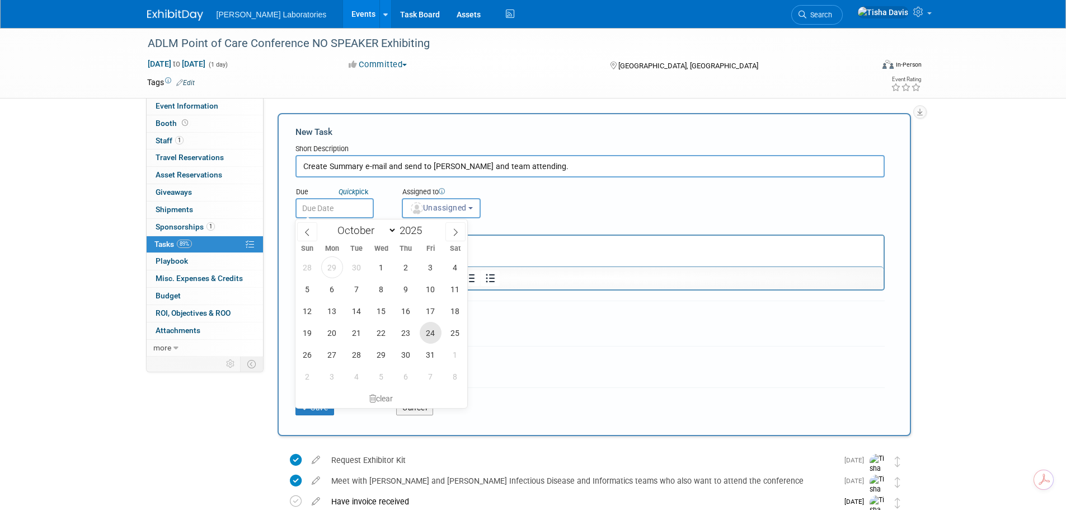
click at [429, 332] on span "24" at bounding box center [431, 333] width 22 height 22
type input "[DATE]"
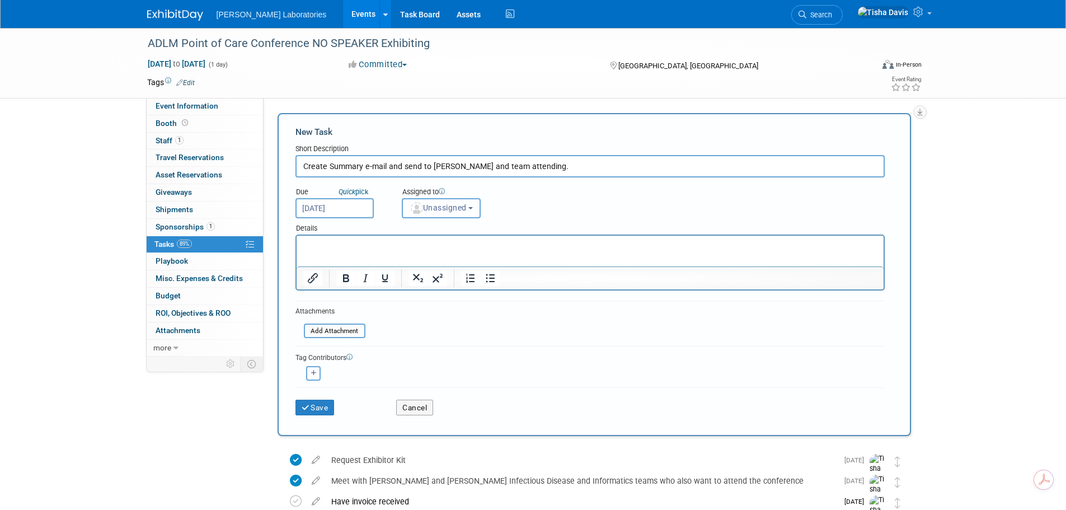
click at [475, 210] on button "Unassigned" at bounding box center [441, 208] width 79 height 20
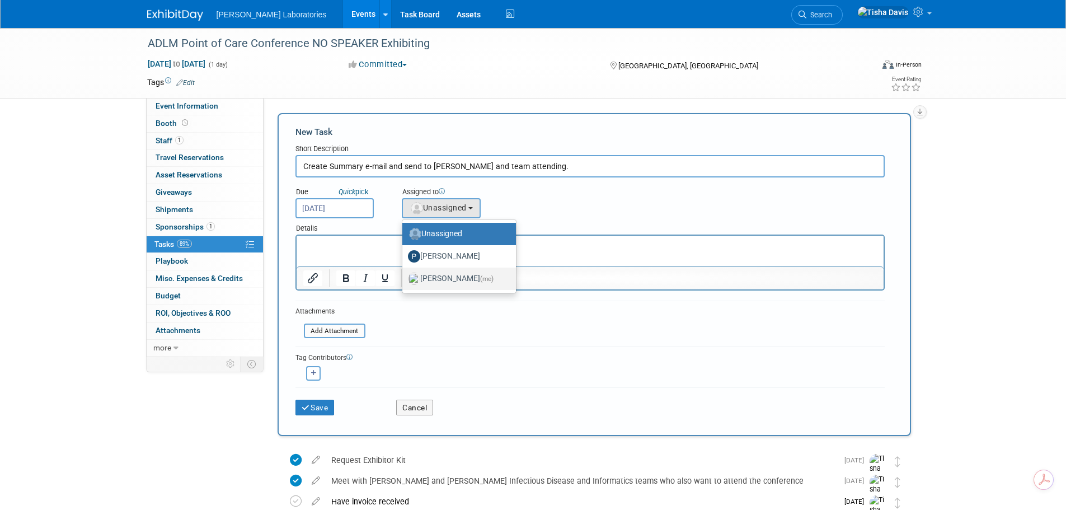
click at [457, 280] on label "[PERSON_NAME] (me)" at bounding box center [456, 279] width 97 height 18
click at [404, 280] on input "[PERSON_NAME] (me)" at bounding box center [400, 277] width 7 height 7
select select "2770856e-d6b1-4121-bfe1-202d7e478624"
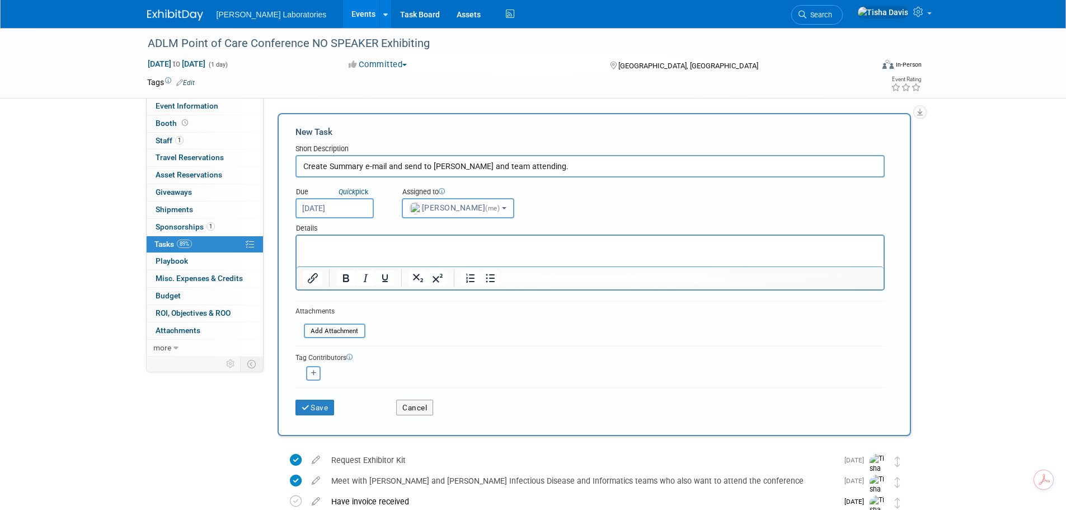
drag, startPoint x: 300, startPoint y: 167, endPoint x: 523, endPoint y: 173, distance: 223.4
click at [523, 173] on input "Create Summary e-mail and send to [PERSON_NAME] and team attending." at bounding box center [589, 166] width 589 height 22
click at [311, 406] on button "Save" at bounding box center [314, 408] width 39 height 16
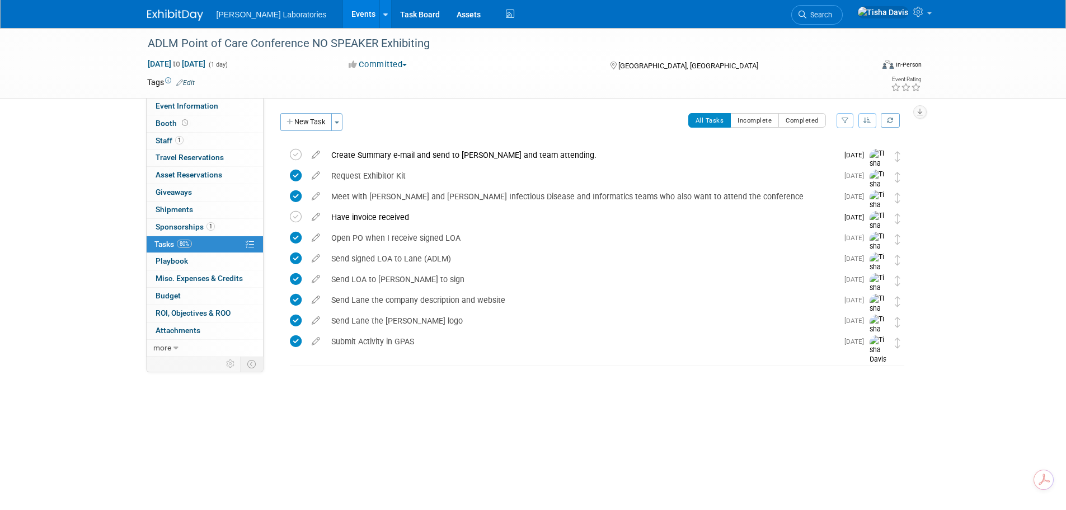
click at [343, 10] on link "Events" at bounding box center [363, 14] width 41 height 28
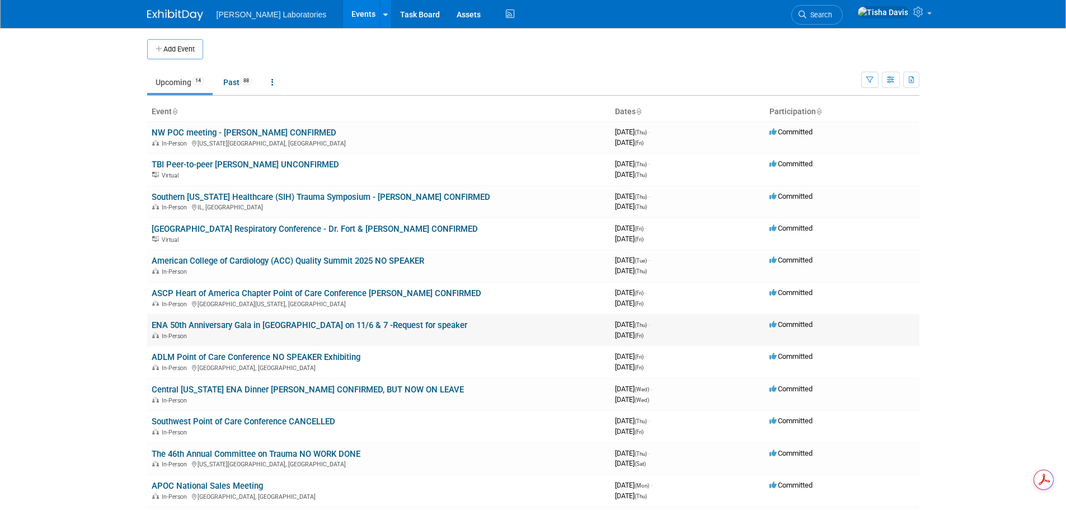
click at [302, 324] on link "ENA 50th Anniversary Gala in San Diego on 11/6 & 7 -Request for speaker" at bounding box center [310, 325] width 316 height 10
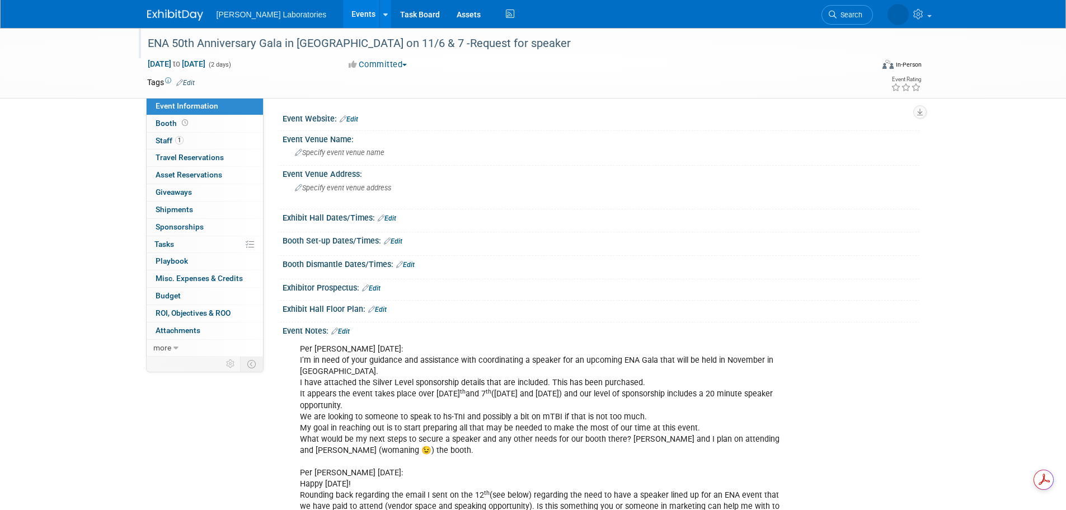
click at [415, 41] on div "ENA 50th Anniversary Gala in [GEOGRAPHIC_DATA] on 11/6 & 7 -Request for speaker" at bounding box center [500, 44] width 712 height 20
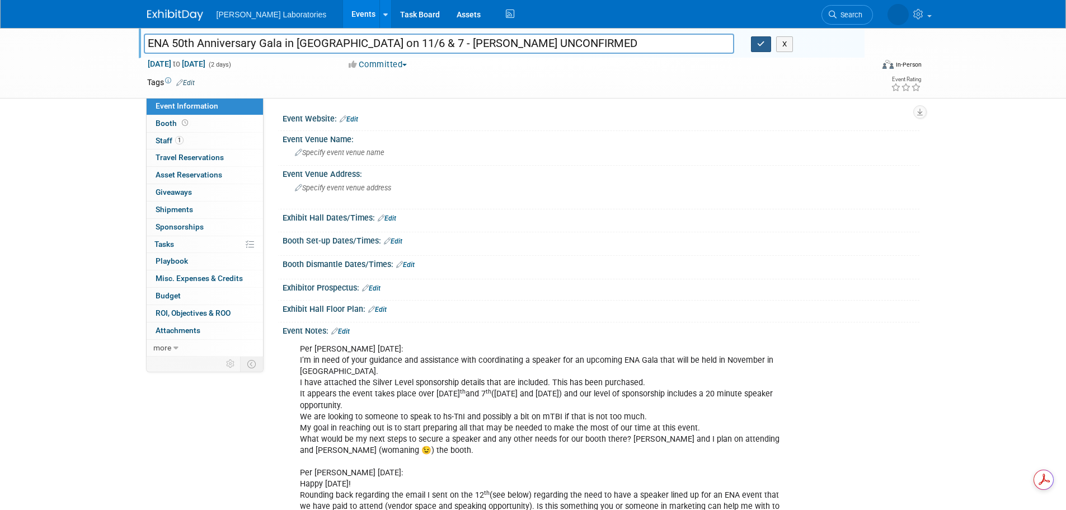
type input "ENA 50th Anniversary Gala in [GEOGRAPHIC_DATA] on 11/6 & 7 - [PERSON_NAME] UNCO…"
click at [762, 44] on icon "button" at bounding box center [761, 43] width 8 height 7
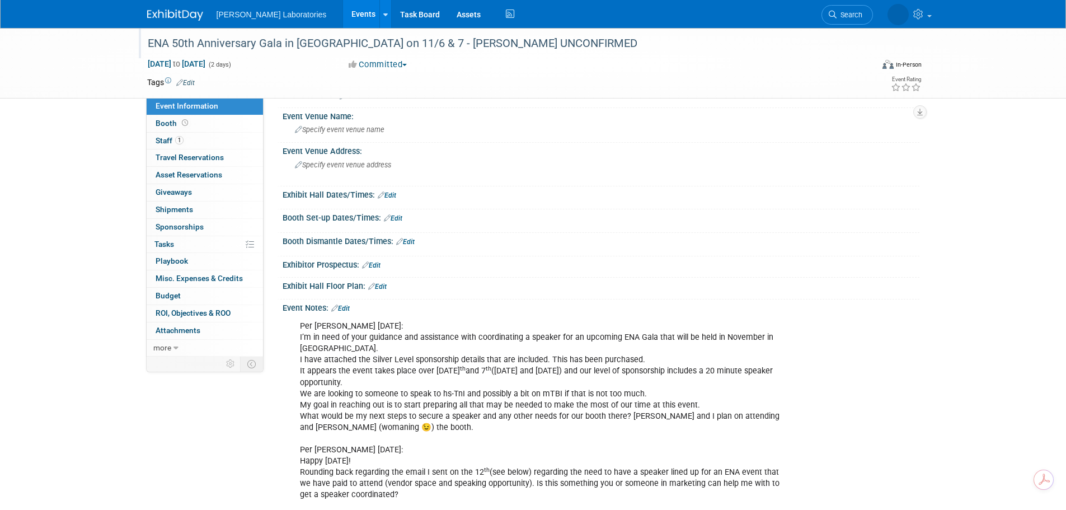
scroll to position [21, 0]
click at [344, 306] on link "Edit" at bounding box center [340, 310] width 18 height 8
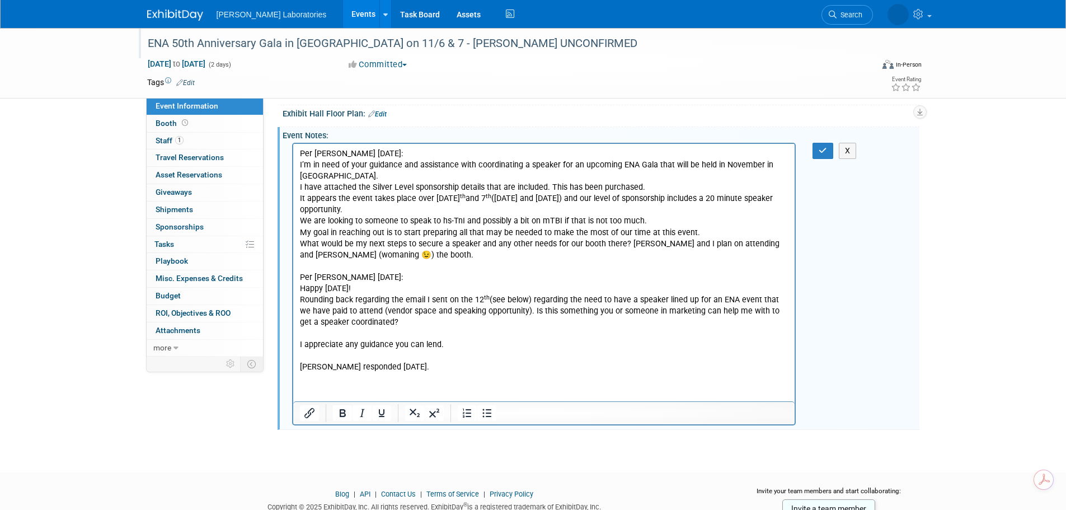
scroll to position [218, 0]
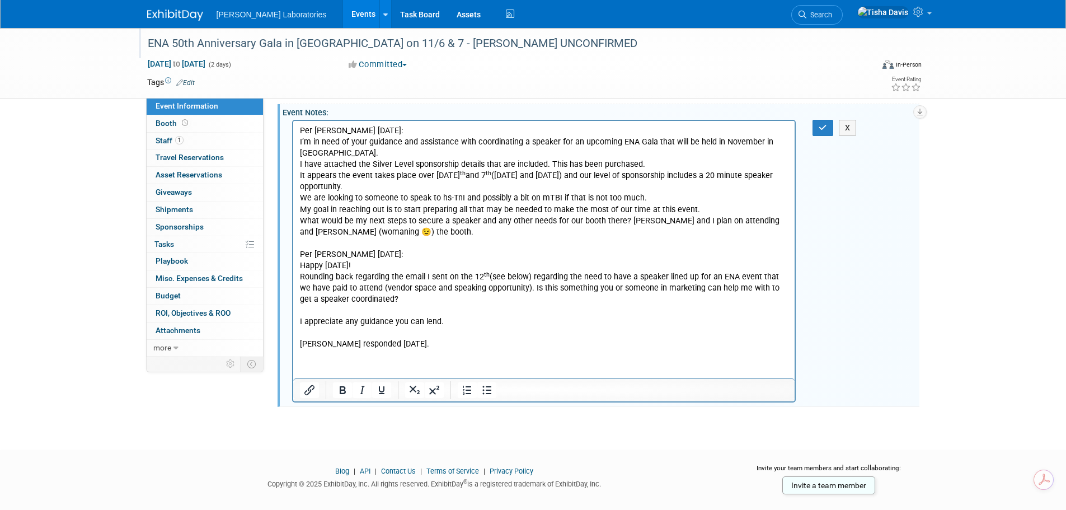
click at [464, 350] on p "Per Sheila Strayer 8/12/25: I’m in need of your guidance and assistance with co…" at bounding box center [543, 237] width 489 height 225
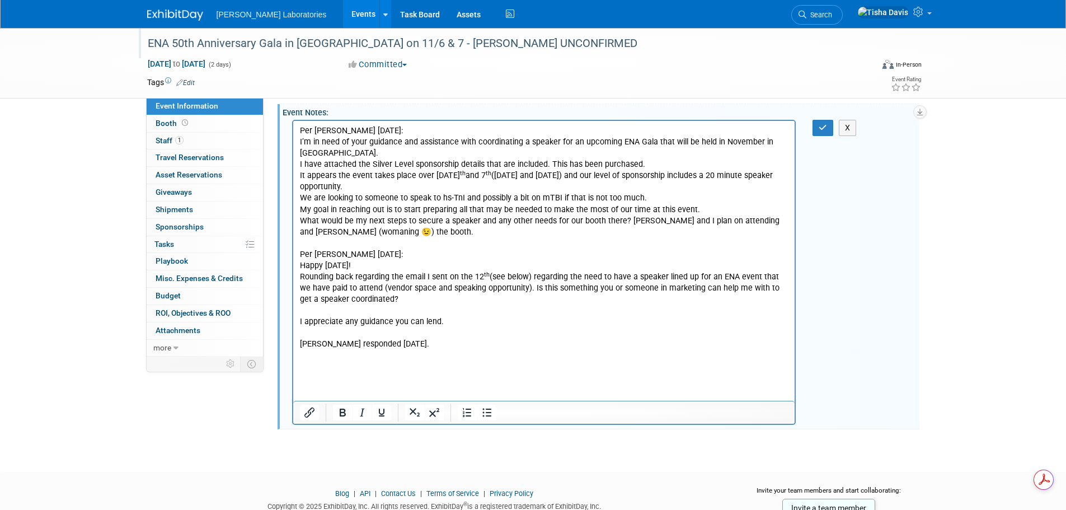
click at [447, 344] on p "Per Sheila Strayer 8/12/25: I’m in need of your guidance and assistance with co…" at bounding box center [543, 237] width 489 height 225
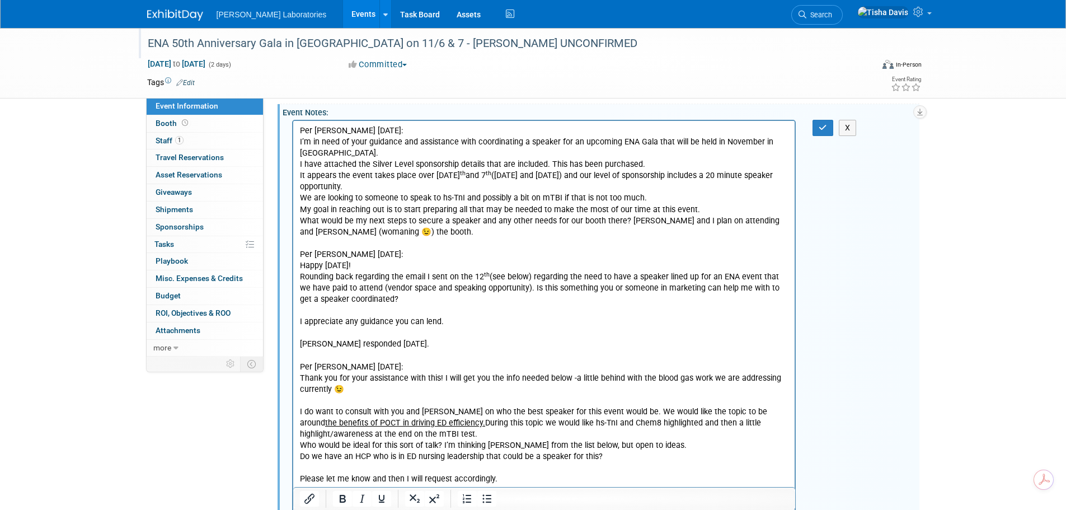
scroll to position [274, 0]
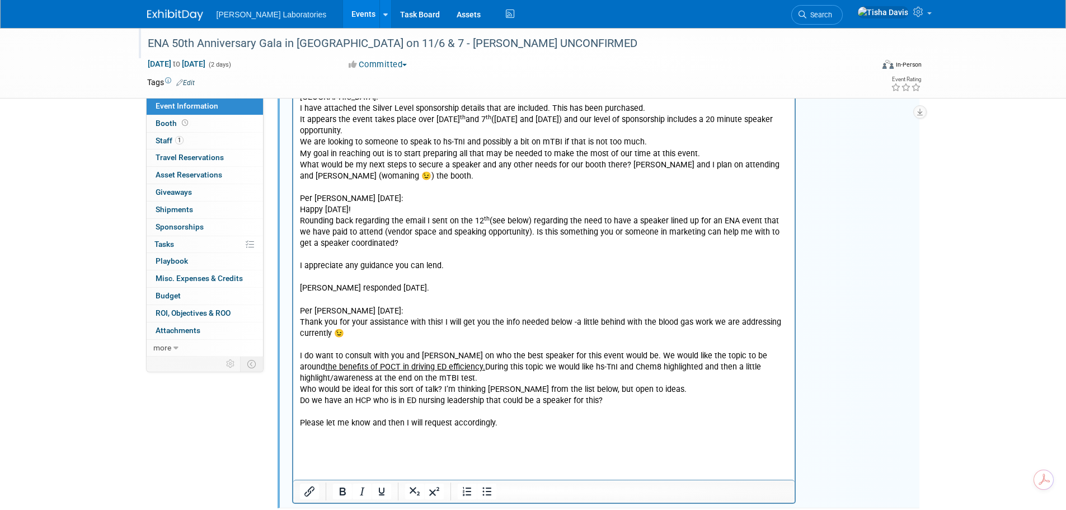
click at [525, 428] on p "Please let me know and then I will request accordingly." at bounding box center [543, 422] width 489 height 11
click at [439, 458] on p "Rich Text Area. Press ALT-0 for help." at bounding box center [543, 457] width 489 height 11
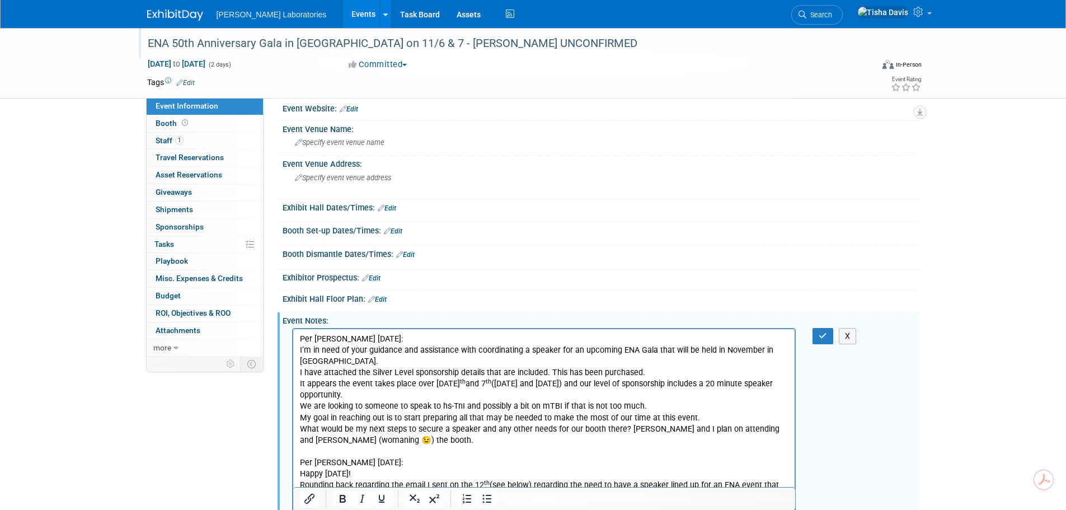
scroll to position [0, 0]
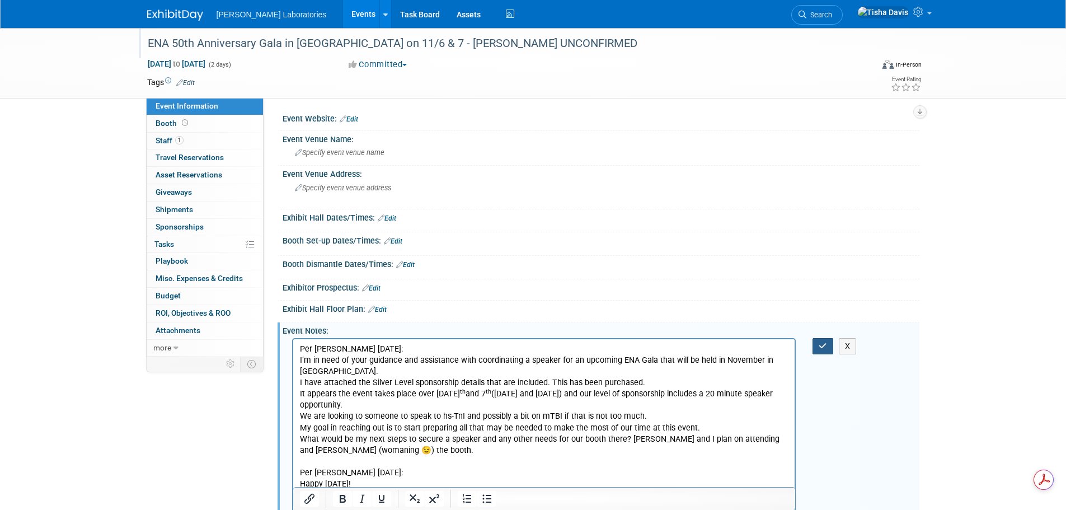
click at [822, 346] on icon "button" at bounding box center [823, 346] width 8 height 8
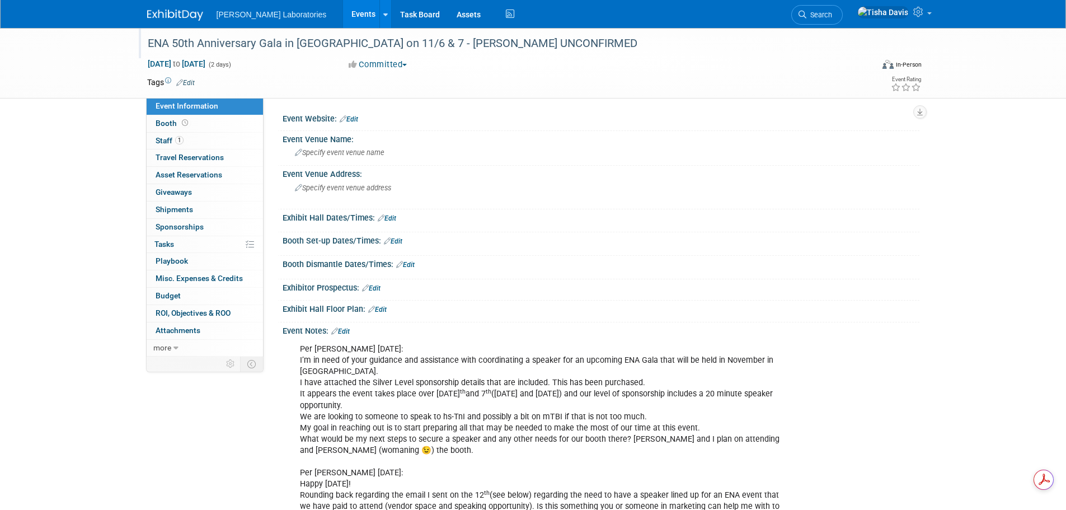
click at [346, 330] on link "Edit" at bounding box center [340, 331] width 18 height 8
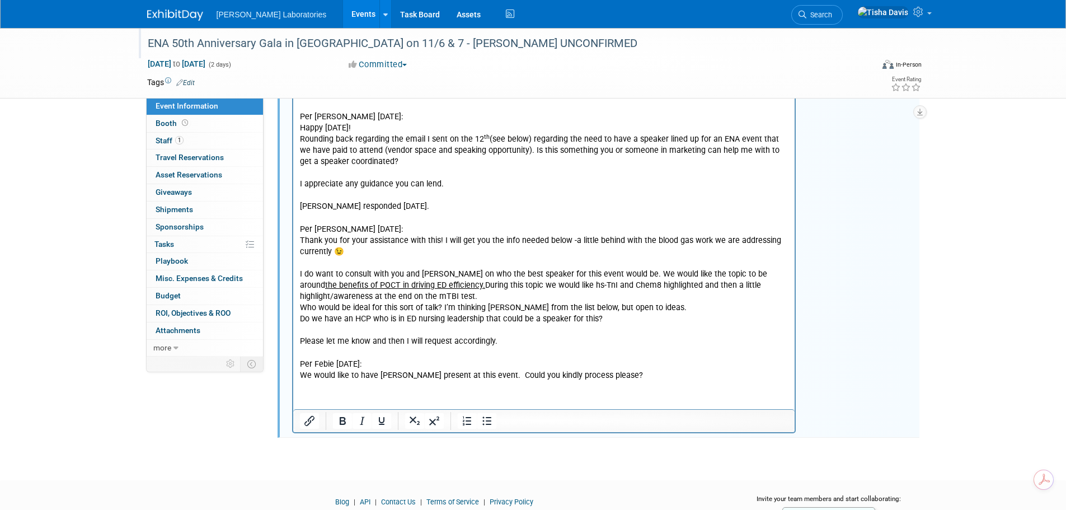
scroll to position [331, 0]
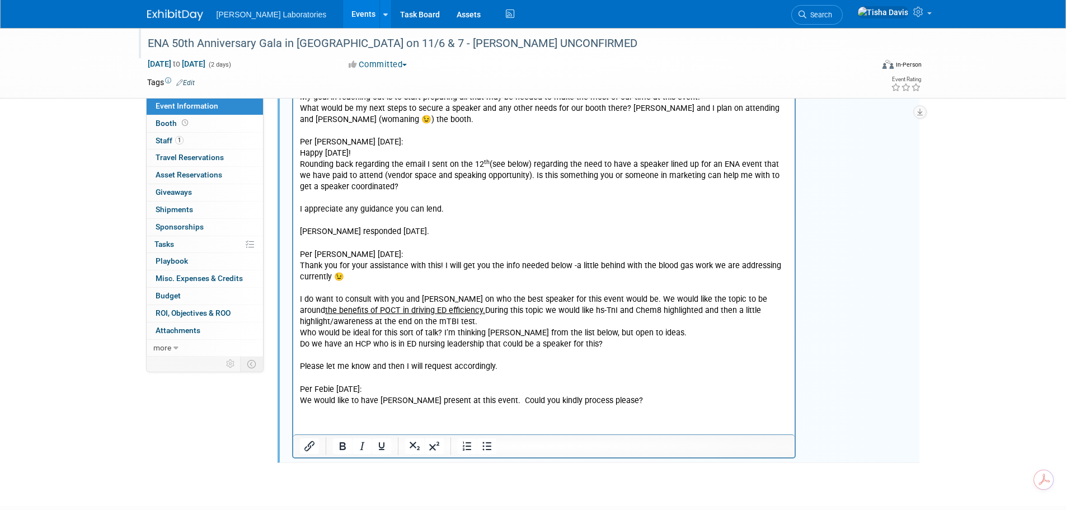
click at [530, 364] on p "Per Sheila Strayer 8/12/25: I’m in need of your guidance and assistance with co…" at bounding box center [543, 209] width 489 height 393
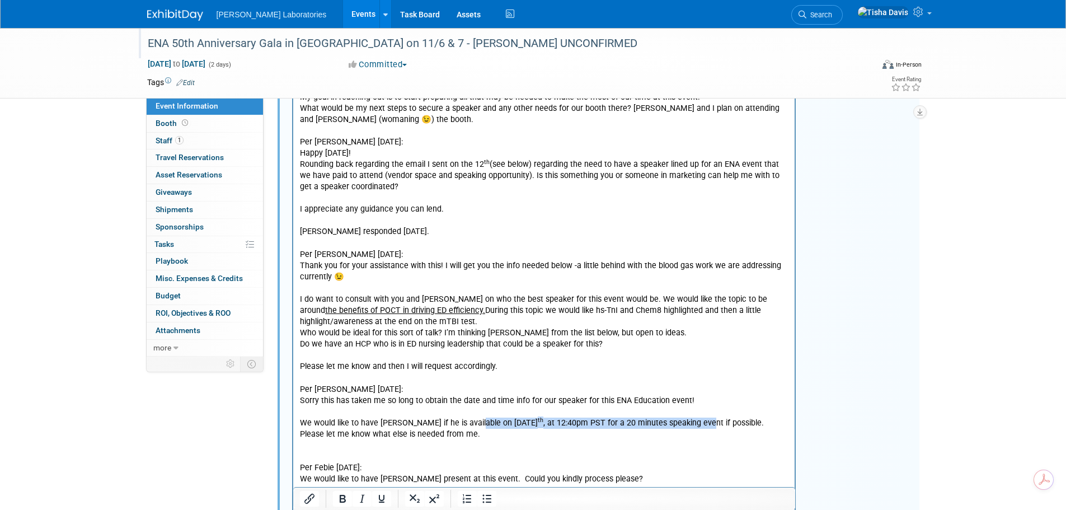
drag, startPoint x: 468, startPoint y: 422, endPoint x: 685, endPoint y: 427, distance: 217.7
click at [685, 427] on p "We would like to have Chris if he is available on November 6 th , at 12:40pm PS…" at bounding box center [543, 422] width 489 height 11
click at [344, 445] on p "Per Febie 9/12/25: We would like to have Chris Davlantes present at this event.…" at bounding box center [543, 462] width 489 height 45
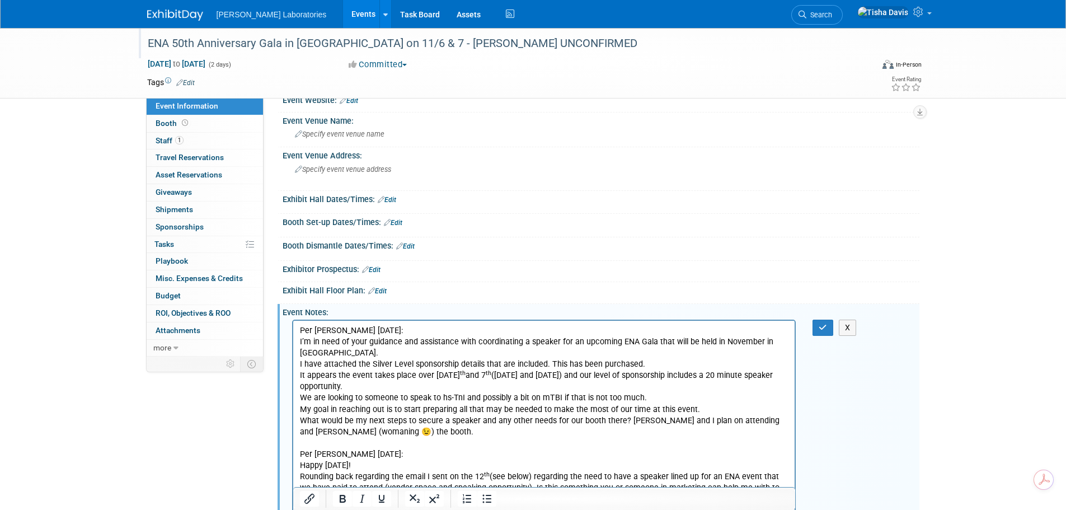
scroll to position [0, 0]
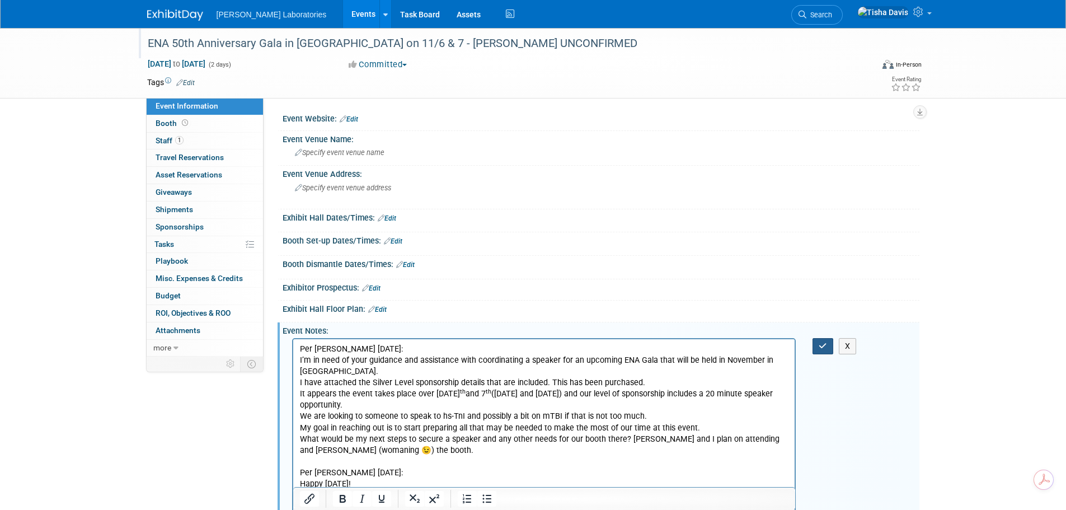
click at [820, 344] on icon "button" at bounding box center [823, 346] width 8 height 8
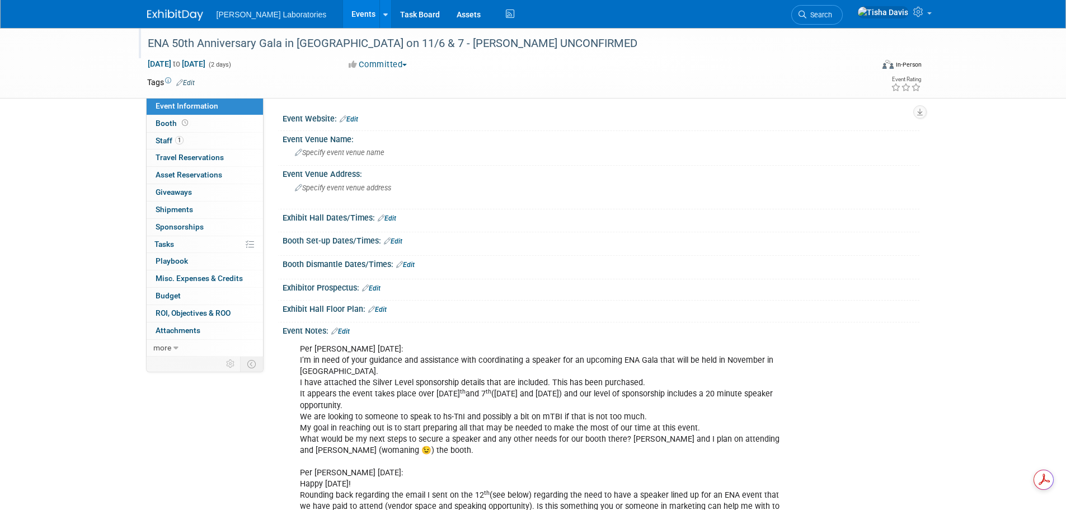
click at [350, 118] on link "Edit" at bounding box center [349, 119] width 18 height 8
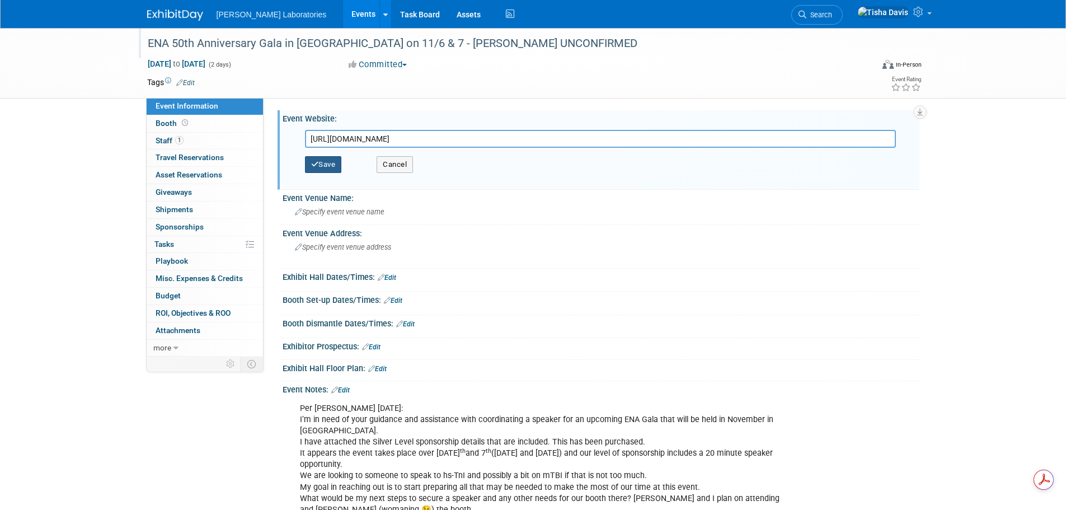
type input "https://givebutter.com/CAENA50Gala"
click at [336, 168] on button "Save" at bounding box center [323, 164] width 37 height 17
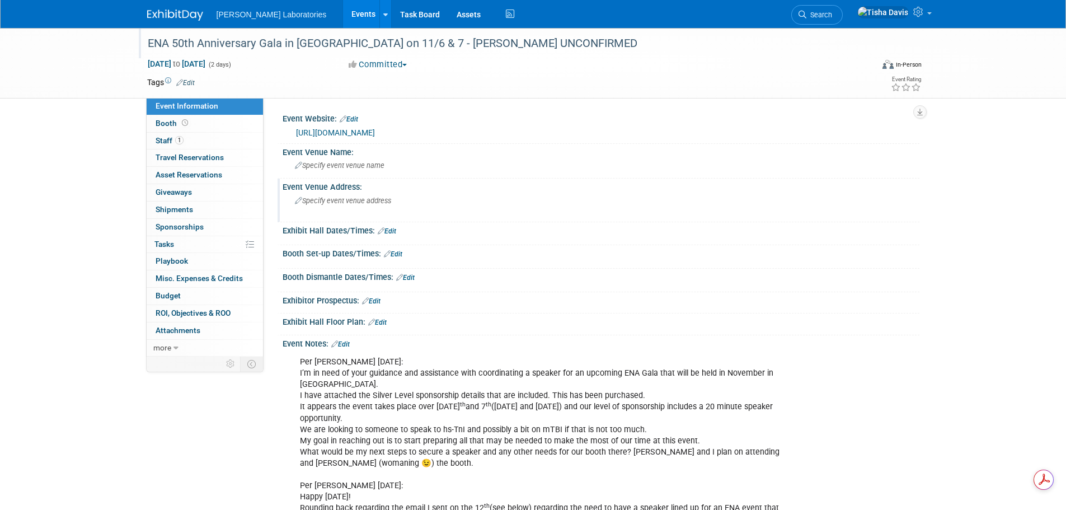
click at [327, 199] on span "Specify event venue address" at bounding box center [343, 200] width 96 height 8
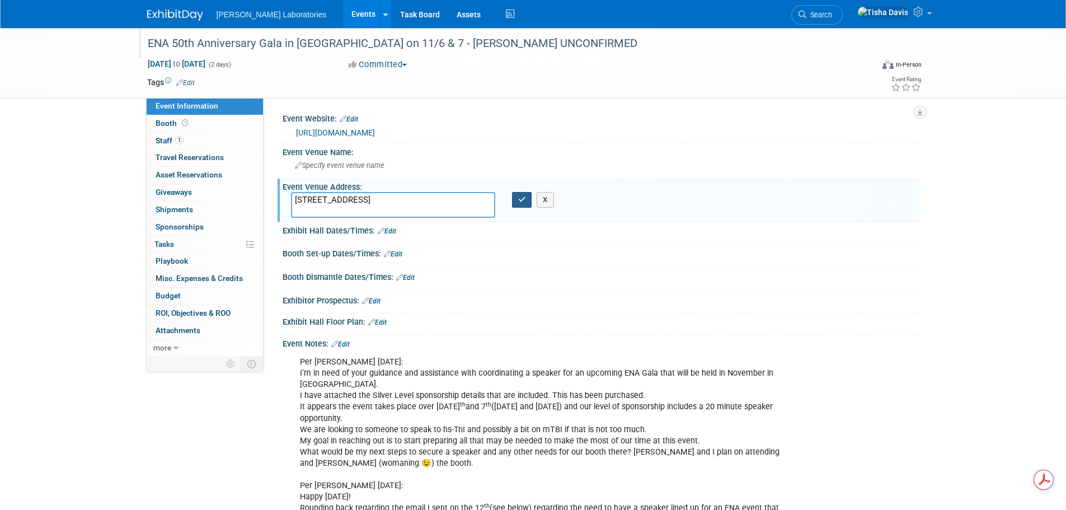
type textarea "1551 Shelter Island Dr San Diego, CA 92106"
click at [516, 198] on button "button" at bounding box center [522, 200] width 20 height 16
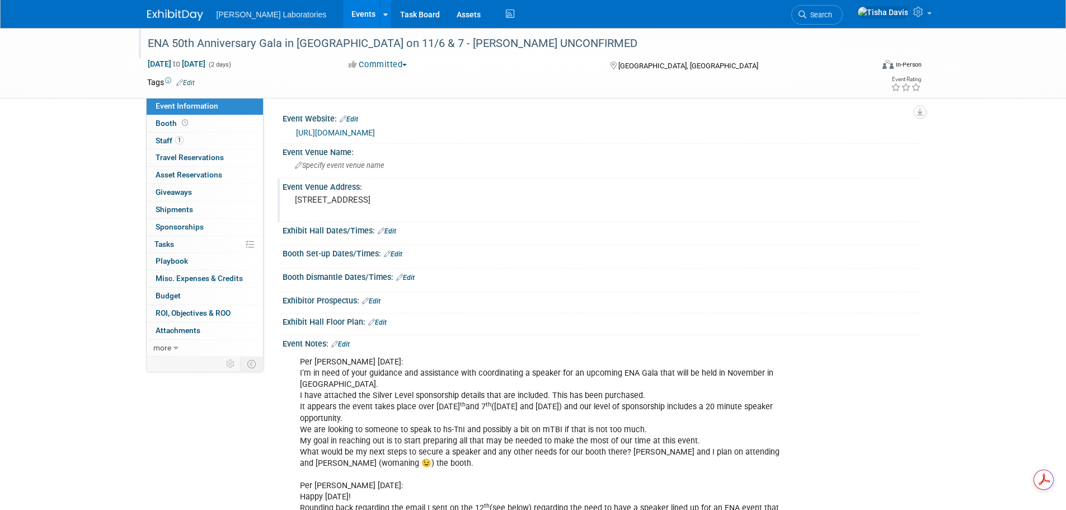
click at [346, 340] on link "Edit" at bounding box center [340, 344] width 18 height 8
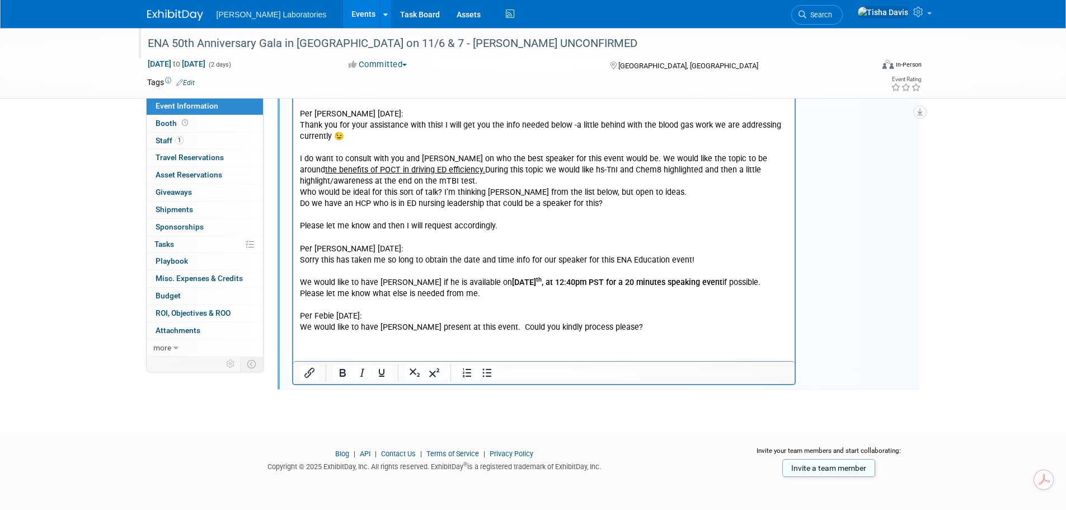
scroll to position [485, 0]
click at [647, 323] on p "Per Sheila Strayer 8/12/25: I’m in need of your guidance and assistance with co…" at bounding box center [543, 102] width 489 height 461
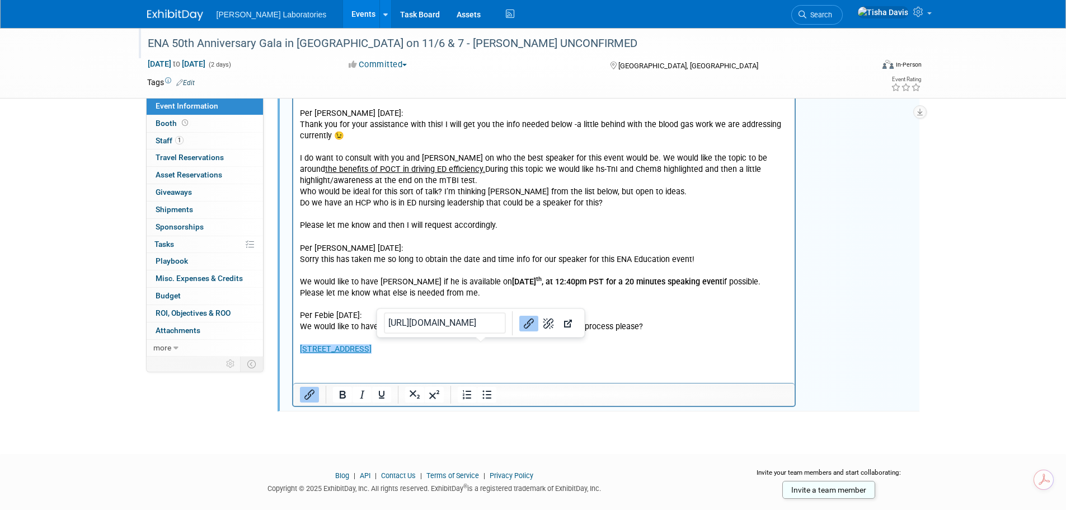
drag, startPoint x: 506, startPoint y: 354, endPoint x: 293, endPoint y: 358, distance: 213.8
click at [293, 355] on html "Per Sheila Strayer 8/12/25: I’m in need of your guidance and assistance with co…" at bounding box center [544, 111] width 502 height 487
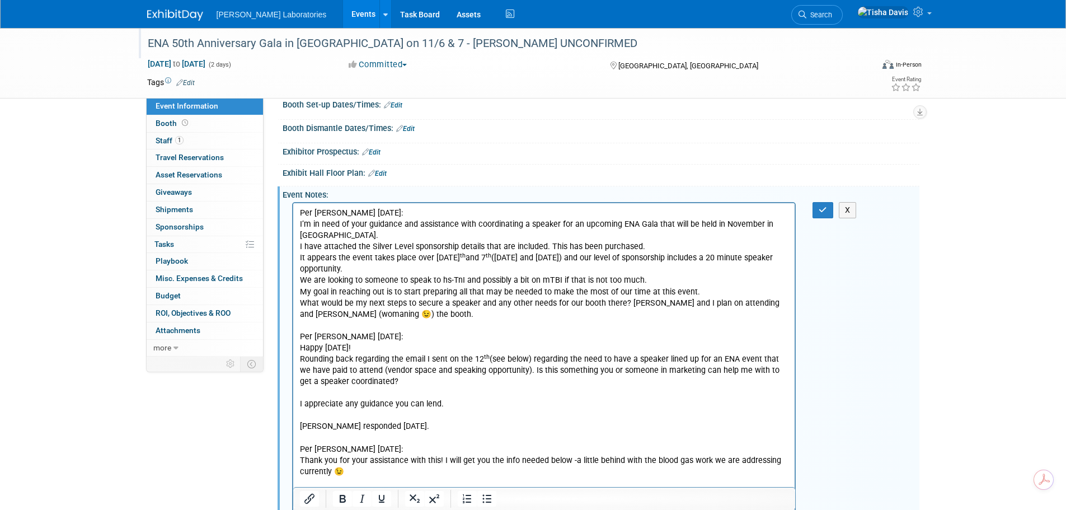
scroll to position [0, 0]
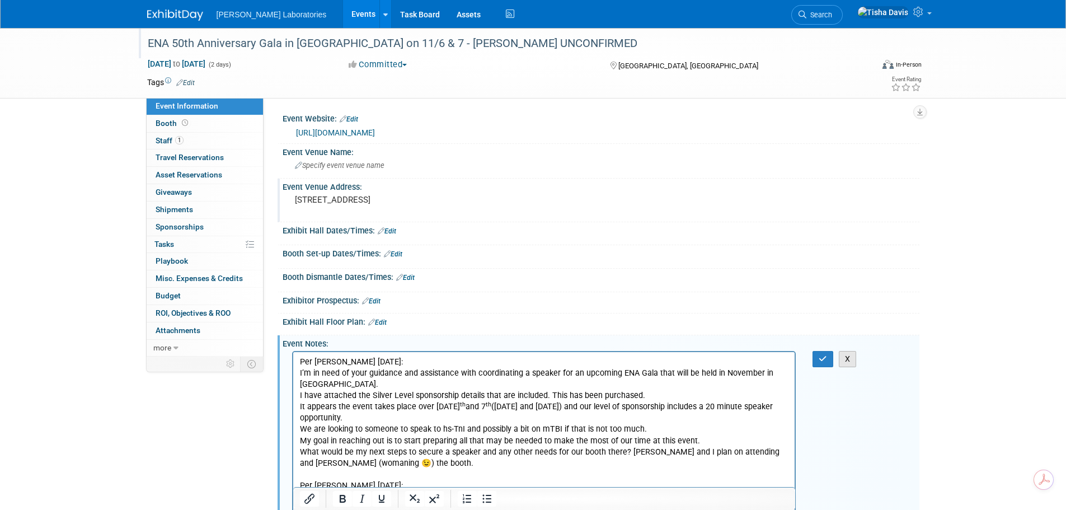
click at [845, 359] on button "X" at bounding box center [848, 359] width 18 height 16
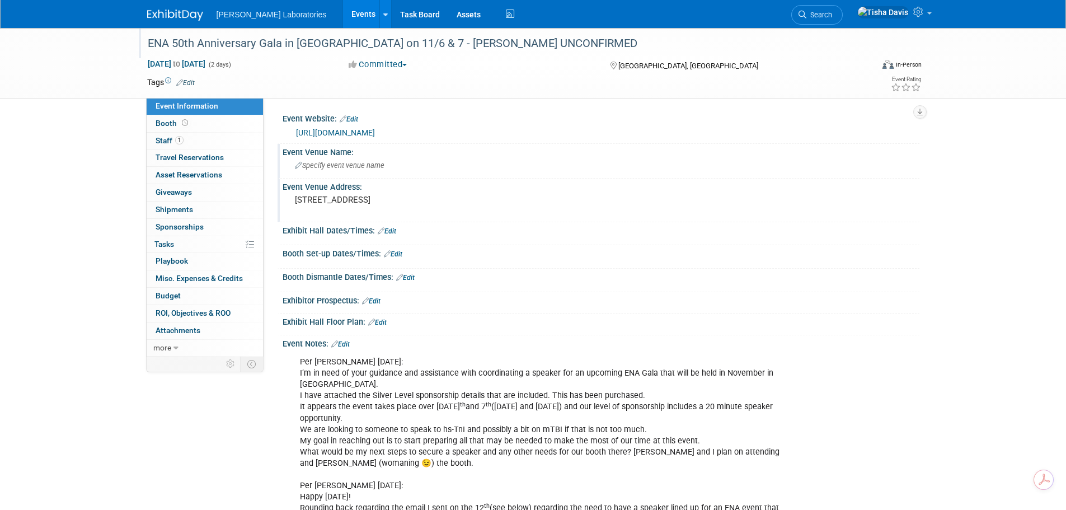
click at [325, 165] on span "Specify event venue name" at bounding box center [340, 165] width 90 height 8
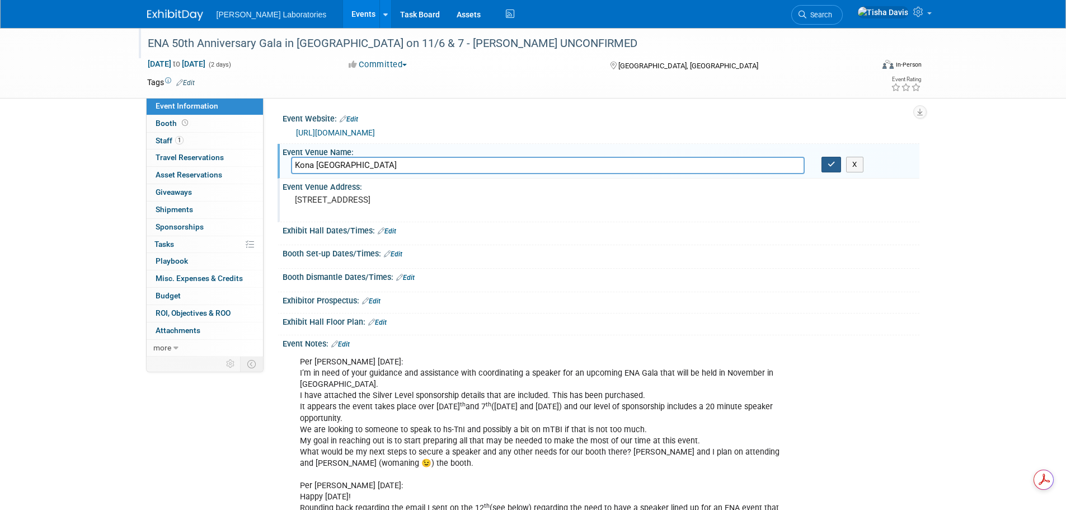
type input "Kona Kai San Diego Resort"
click at [828, 166] on icon "button" at bounding box center [832, 164] width 8 height 7
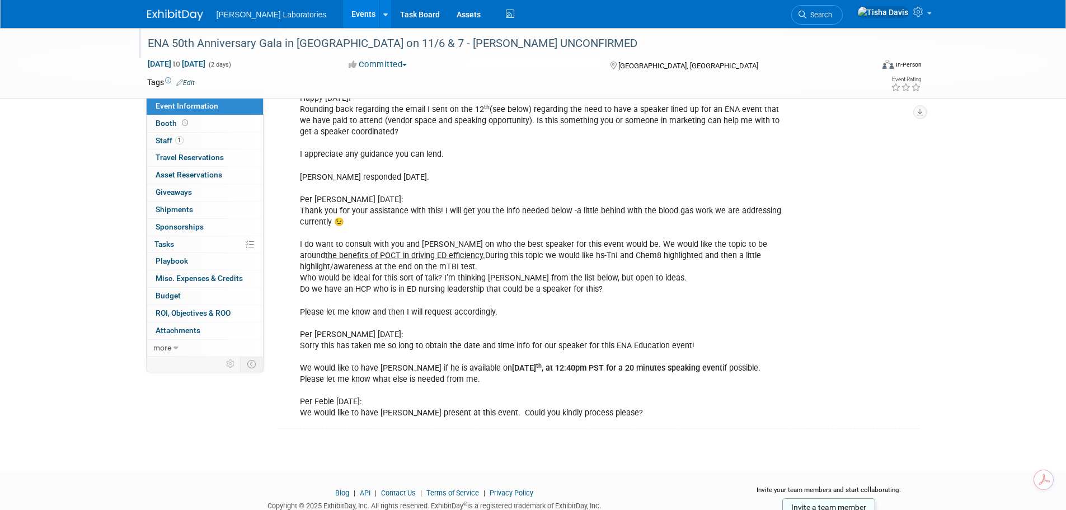
scroll to position [438, 0]
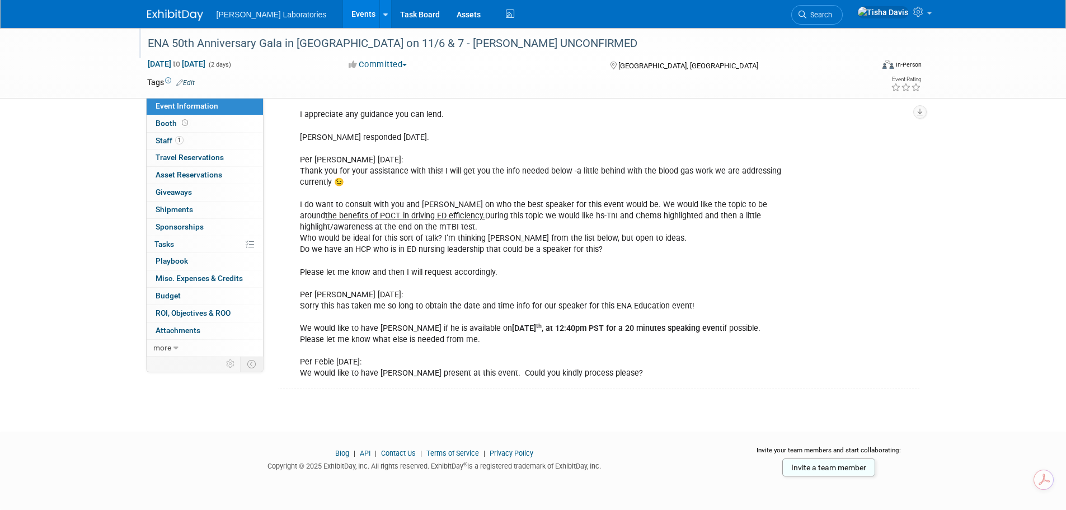
click at [674, 373] on p "Per Sheila Strayer 8/12/25: I’m in need of your guidance and assistance with co…" at bounding box center [545, 148] width 490 height 461
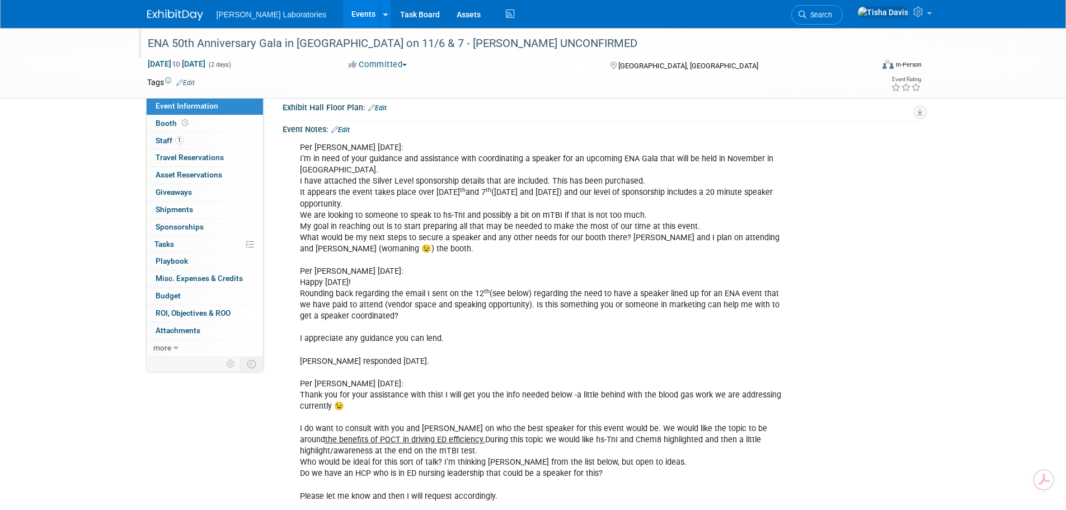
click at [346, 128] on link "Edit" at bounding box center [340, 130] width 18 height 8
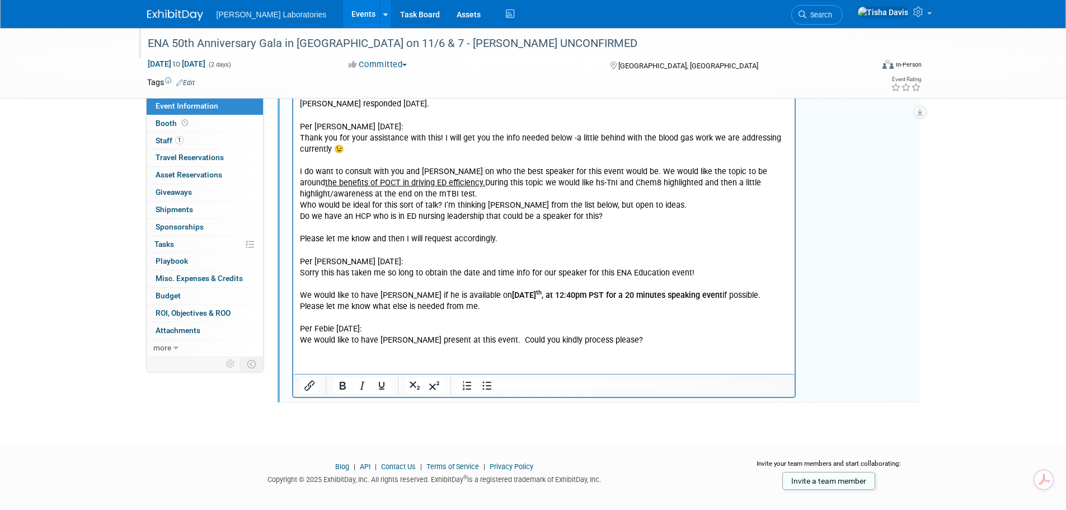
scroll to position [485, 0]
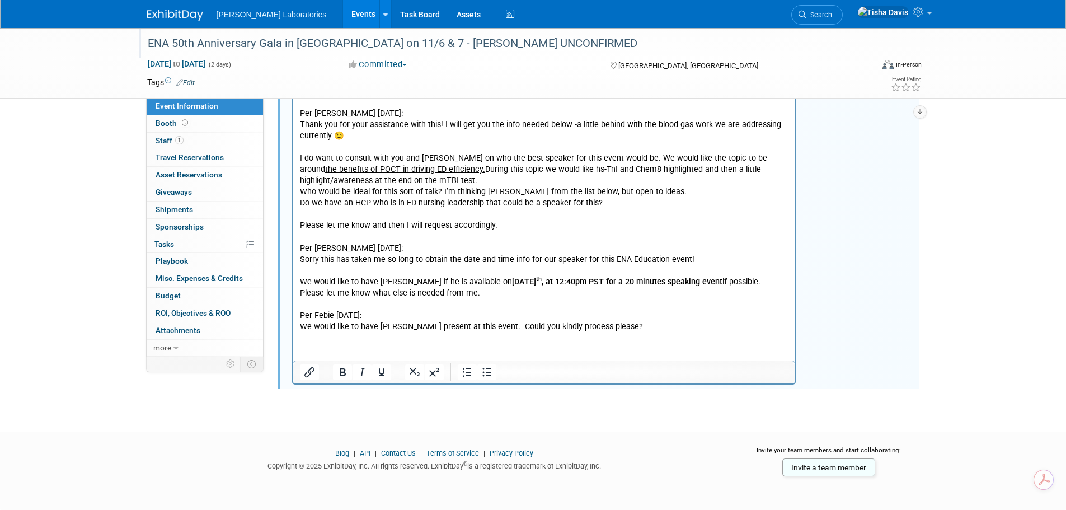
click at [669, 328] on p "Per Sheila Strayer 8/12/25: I’m in need of your guidance and assistance with co…" at bounding box center [543, 102] width 489 height 461
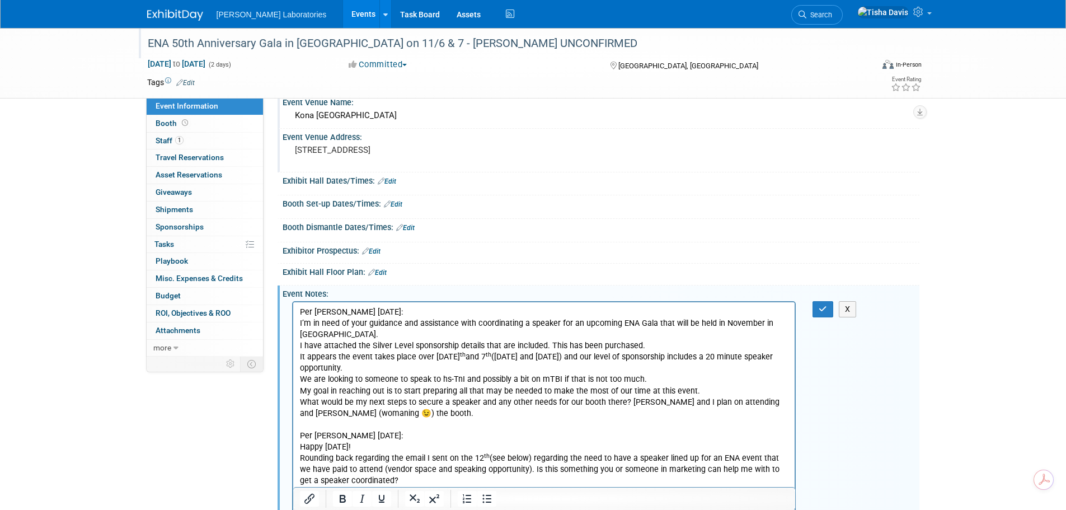
scroll to position [0, 0]
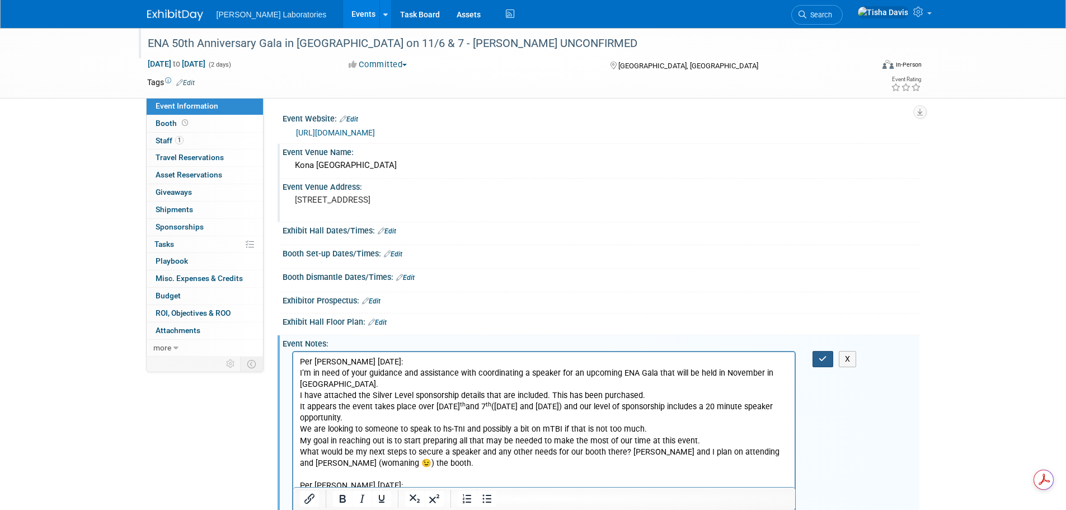
click at [816, 360] on button "button" at bounding box center [822, 359] width 21 height 16
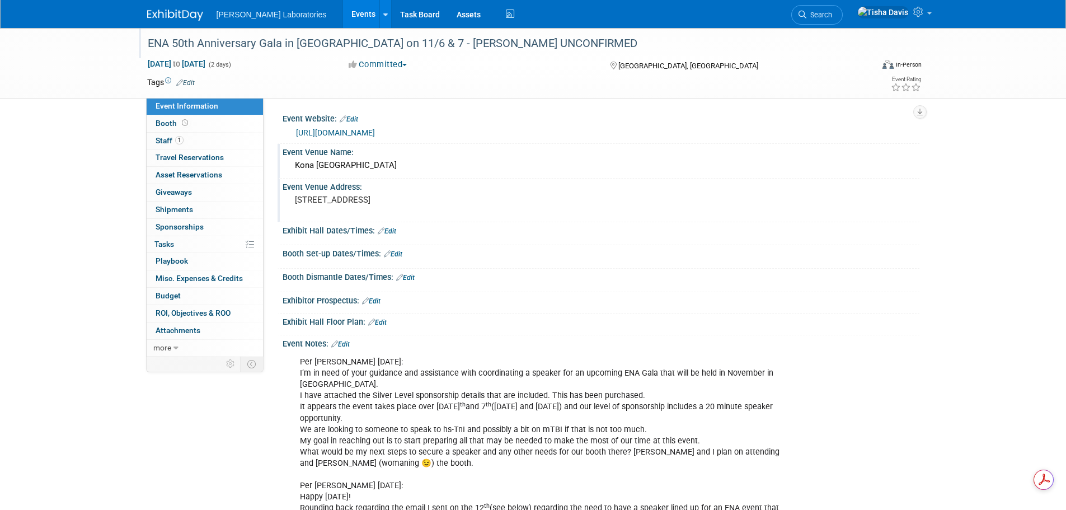
click at [149, 43] on div "ENA 50th Anniversary Gala in San Diego on 11/6 & 7 - Dr. Davlantes UNCONFIRMED" at bounding box center [500, 44] width 712 height 20
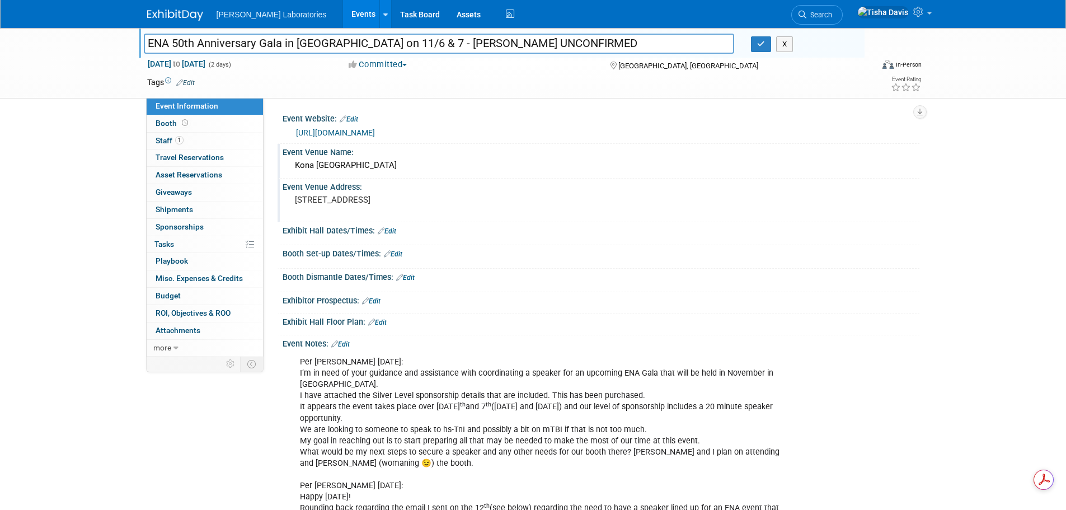
click at [149, 42] on input "ENA 50th Anniversary Gala in San Diego on 11/6 & 7 - Dr. Davlantes UNCONFIRMED" at bounding box center [439, 44] width 591 height 20
type input "California ENA 50th Anniversary Gala in San Diego on 11/6 & 7 - Dr. Davlantes U…"
click at [757, 47] on button "button" at bounding box center [761, 44] width 20 height 16
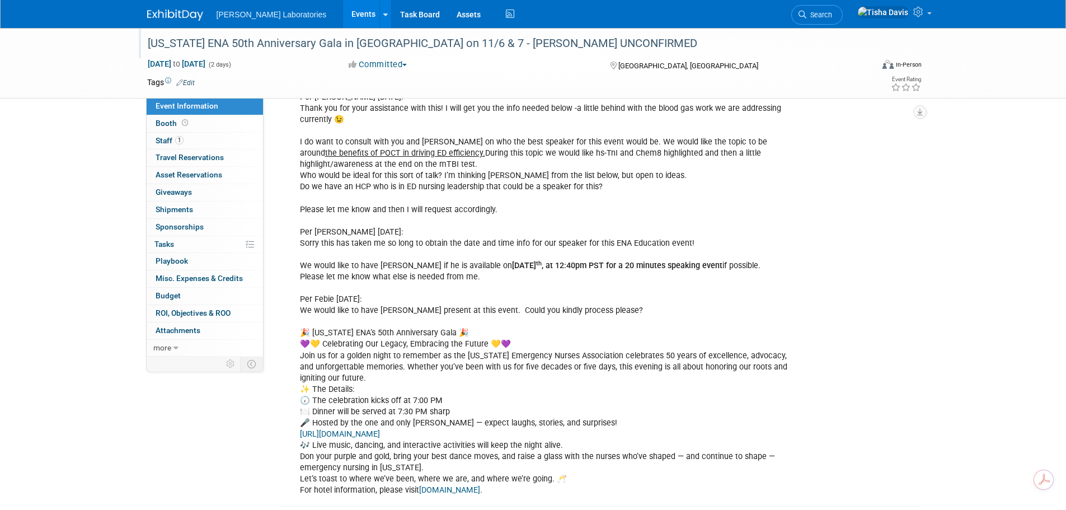
scroll to position [504, 0]
